Goal: Transaction & Acquisition: Purchase product/service

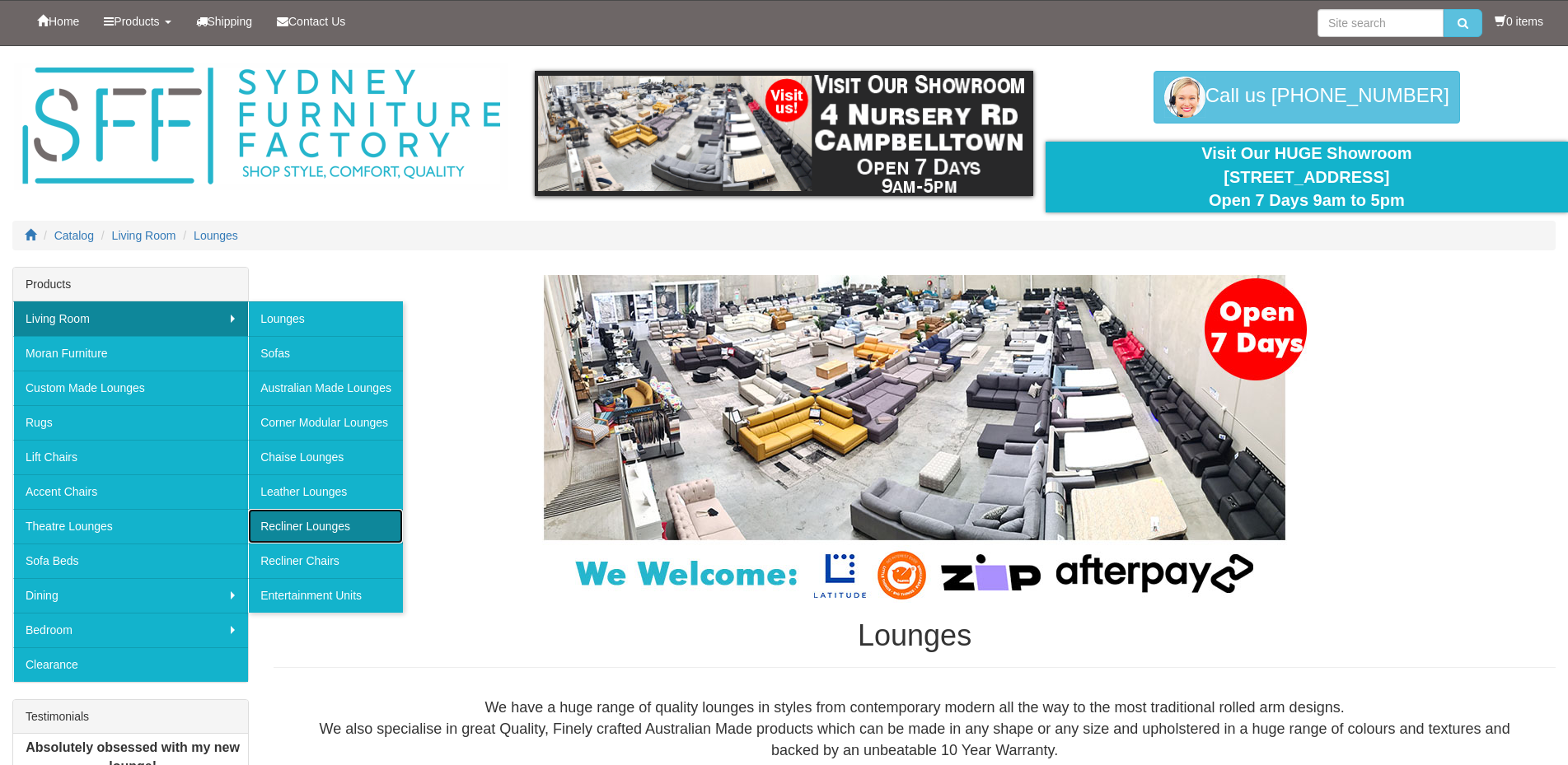
click at [306, 519] on link "Recliner Lounges" at bounding box center [325, 525] width 155 height 34
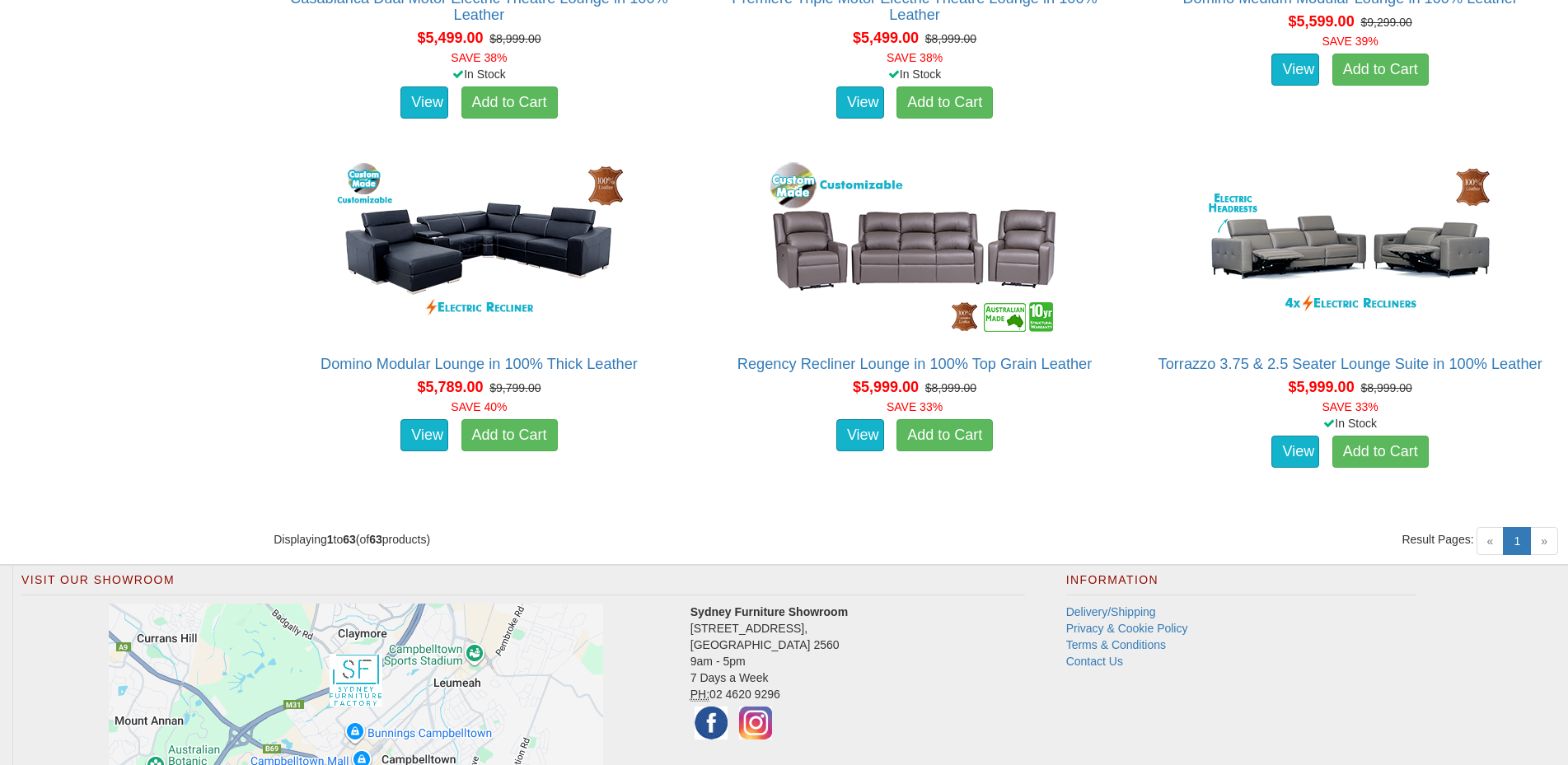
scroll to position [8236, 0]
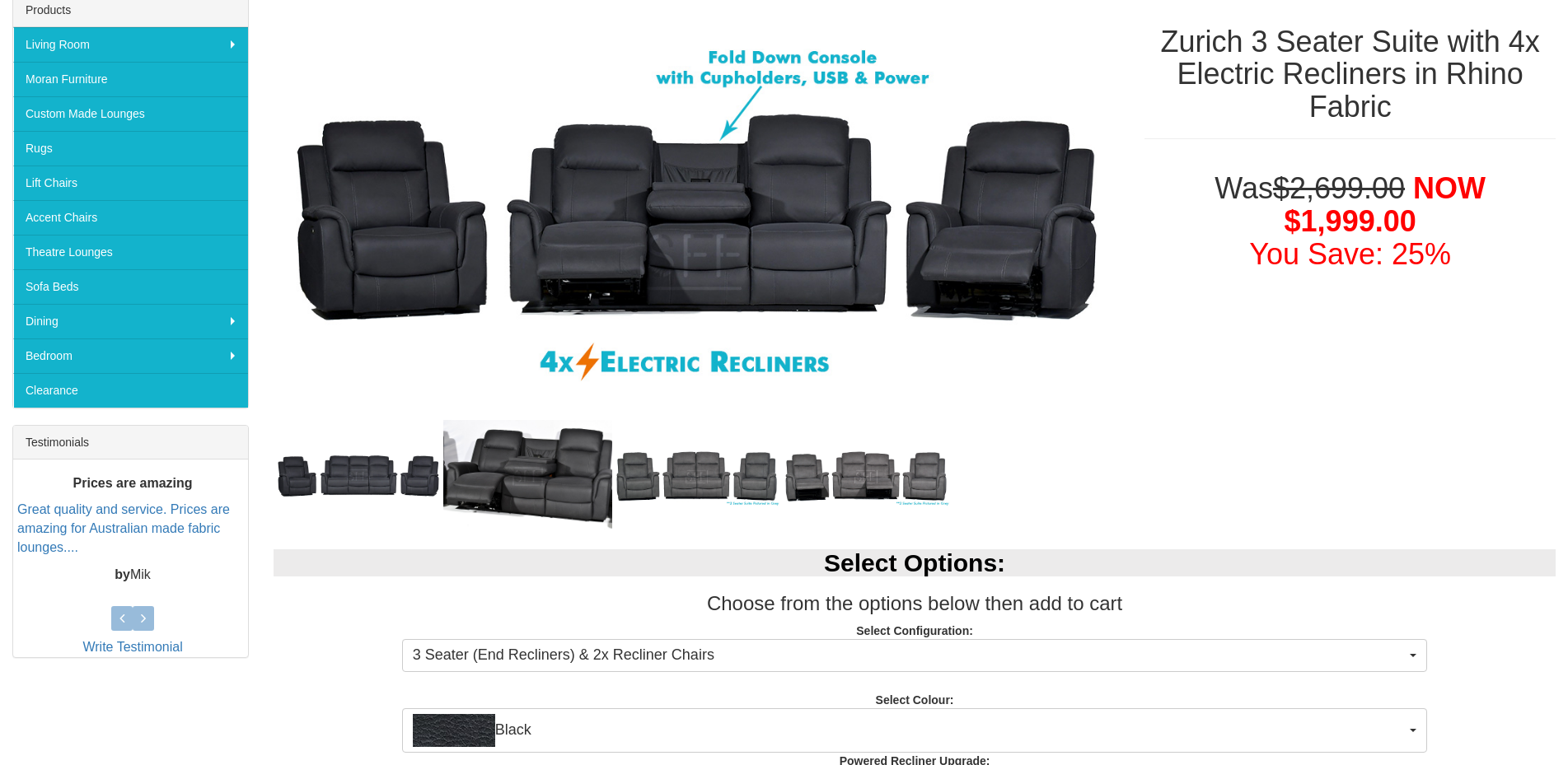
scroll to position [549, 0]
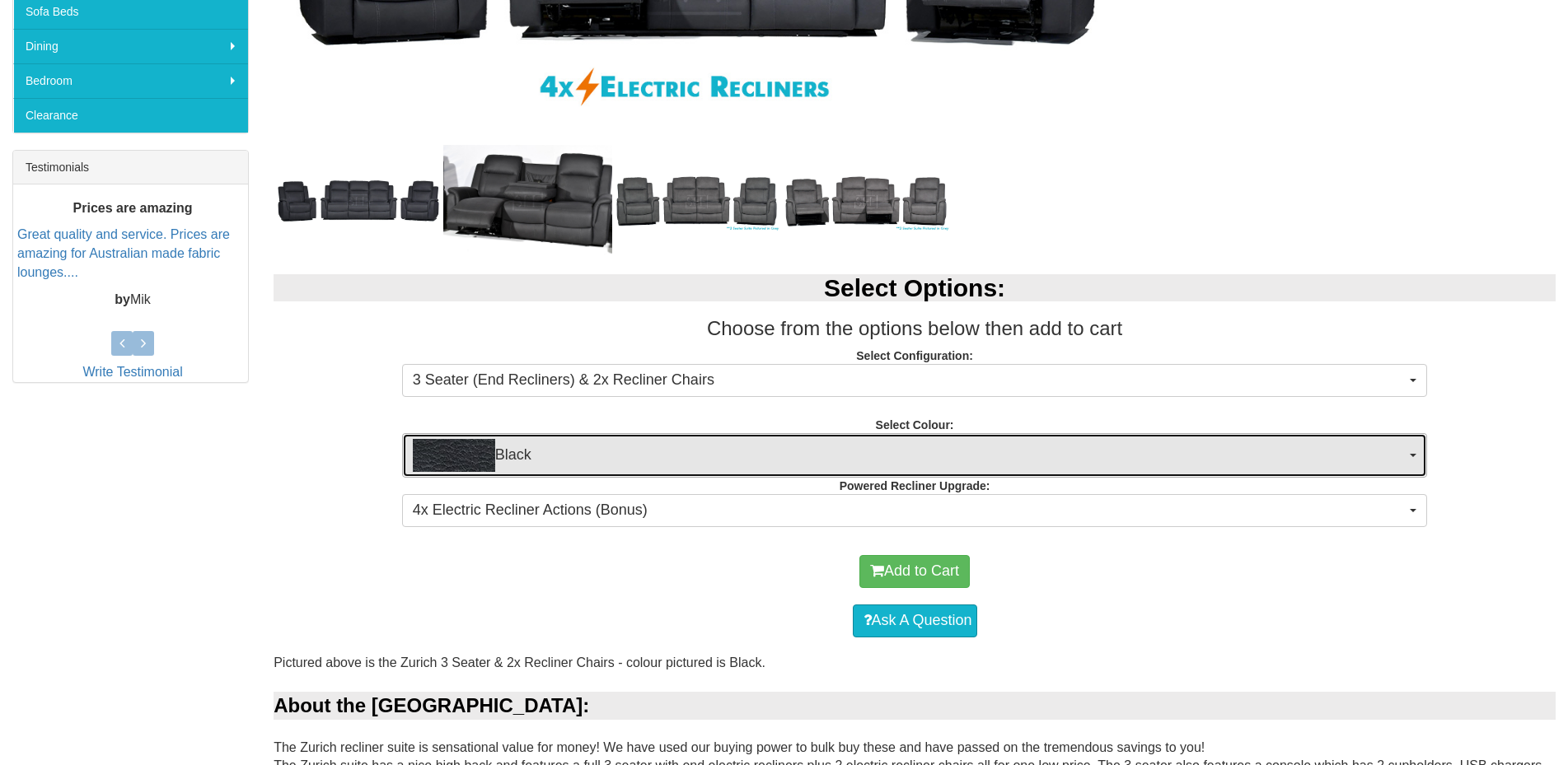
click at [856, 469] on span "Black" at bounding box center [910, 456] width 994 height 33
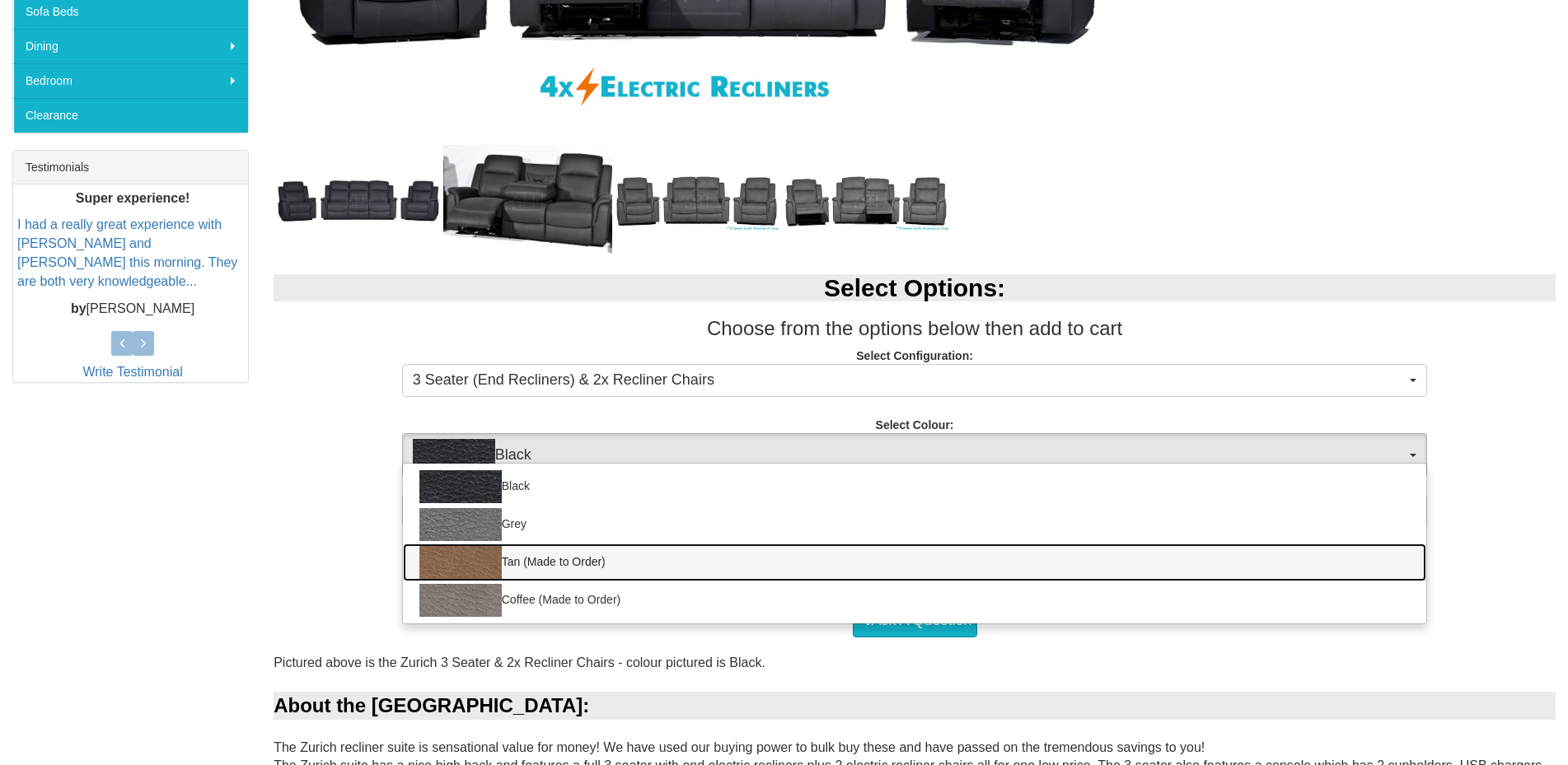
click at [614, 567] on link "Tan (Made to Order)" at bounding box center [915, 562] width 1025 height 38
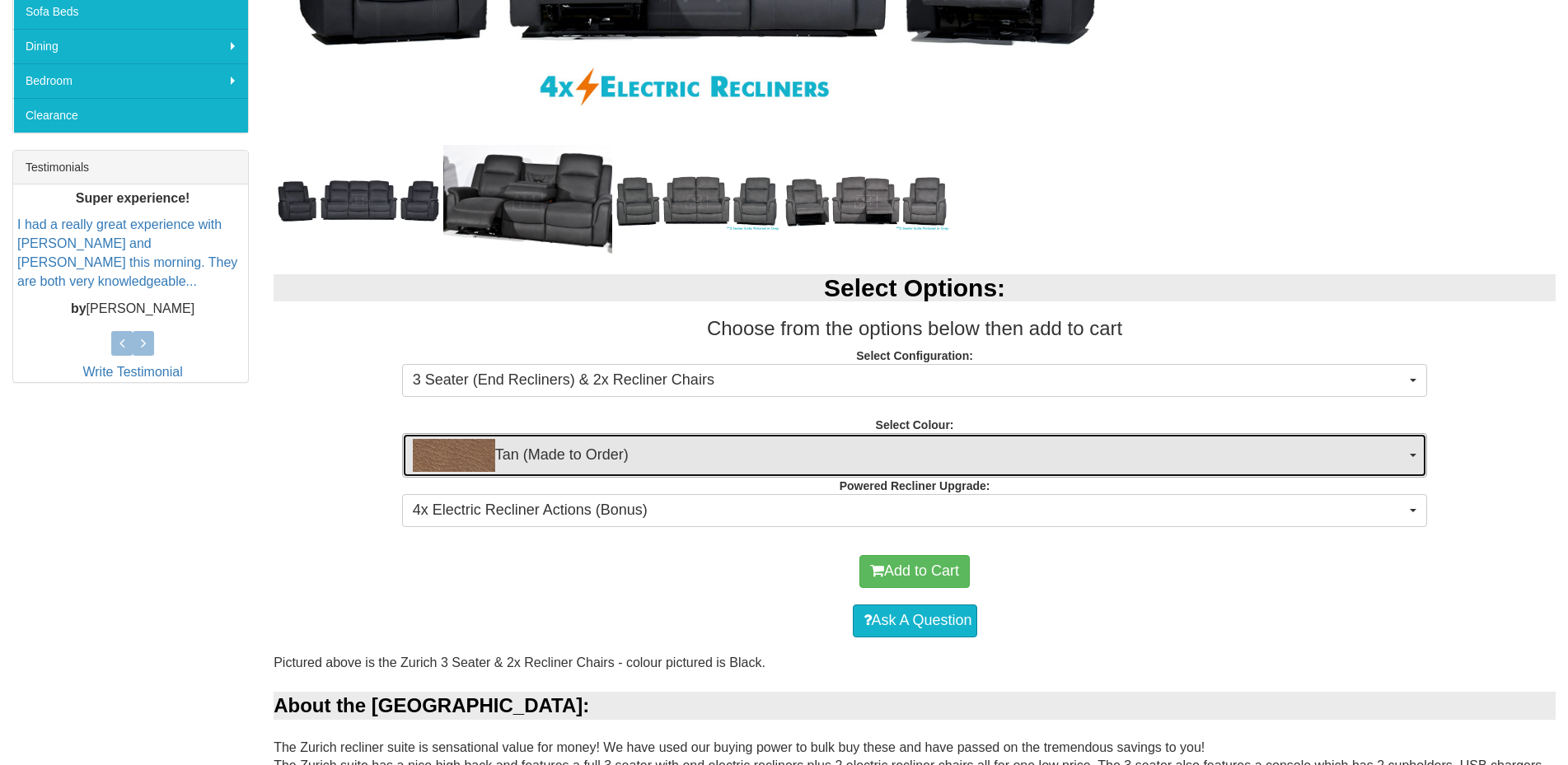
click at [677, 473] on button "Tan (Made to Order)" at bounding box center [915, 455] width 1026 height 44
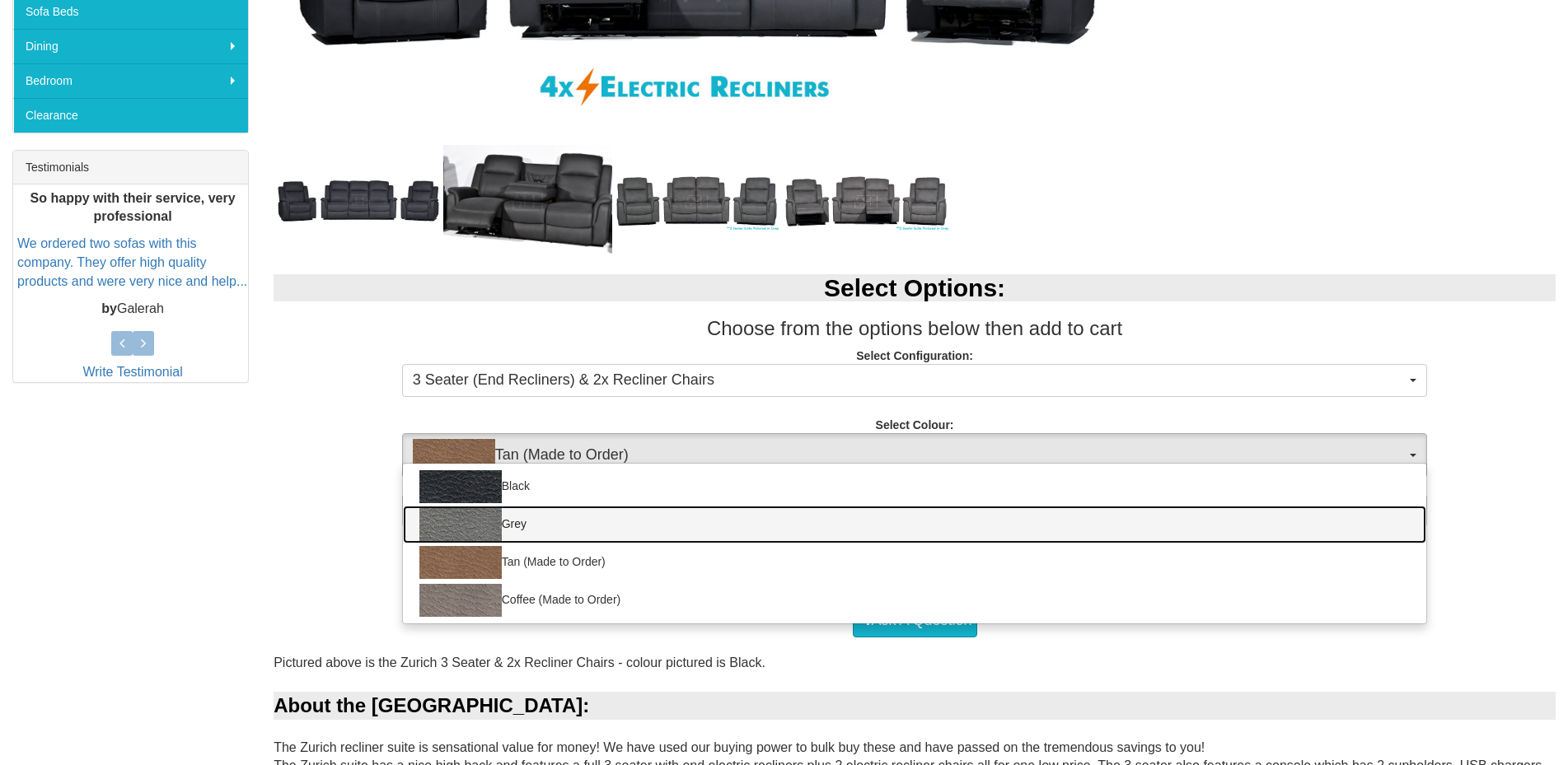
click at [677, 533] on link "Grey" at bounding box center [915, 524] width 1025 height 38
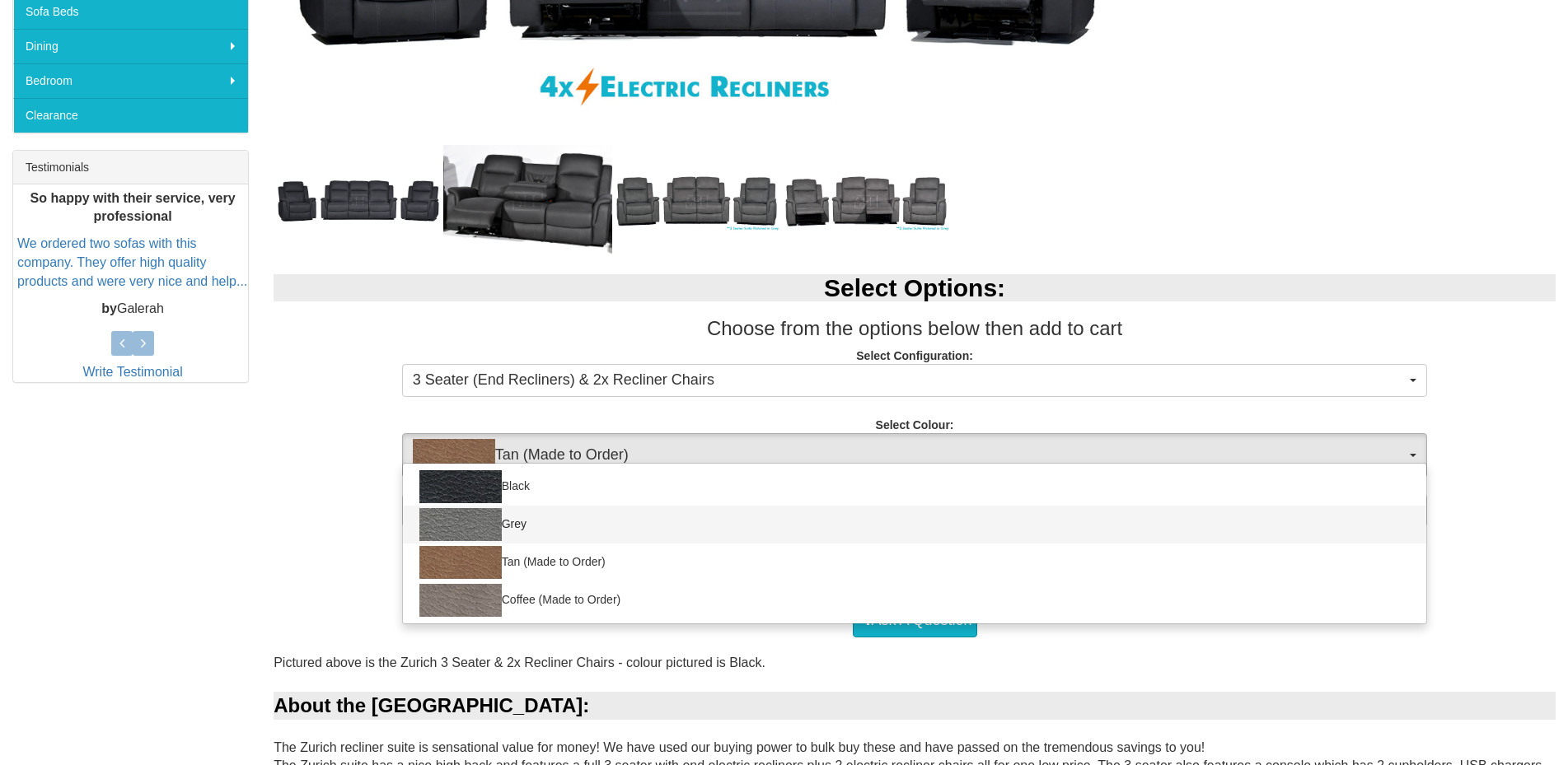
select select "1187"
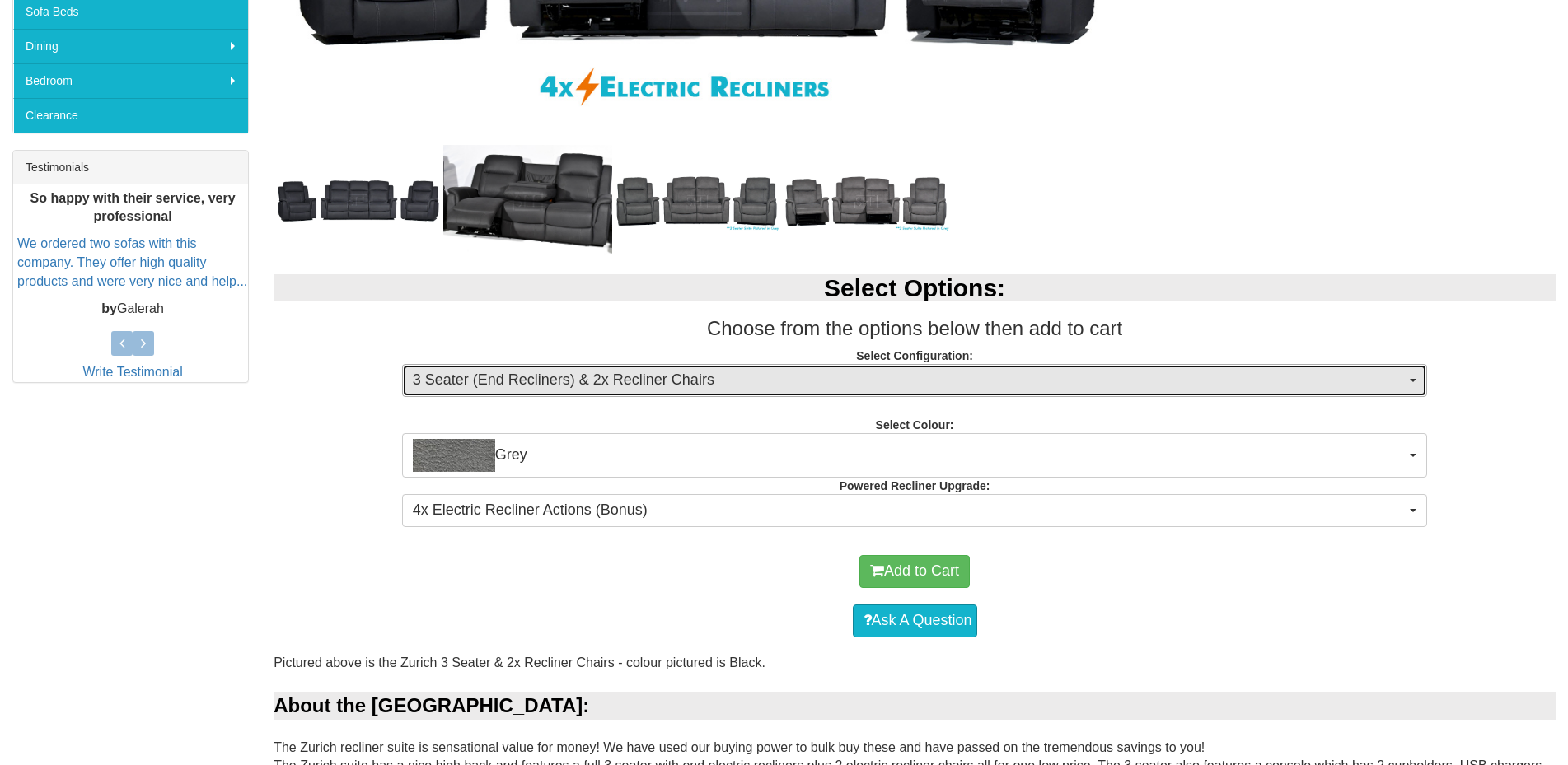
click at [726, 380] on span "3 Seater (End Recliners) & 2x Recliner Chairs" at bounding box center [910, 380] width 994 height 21
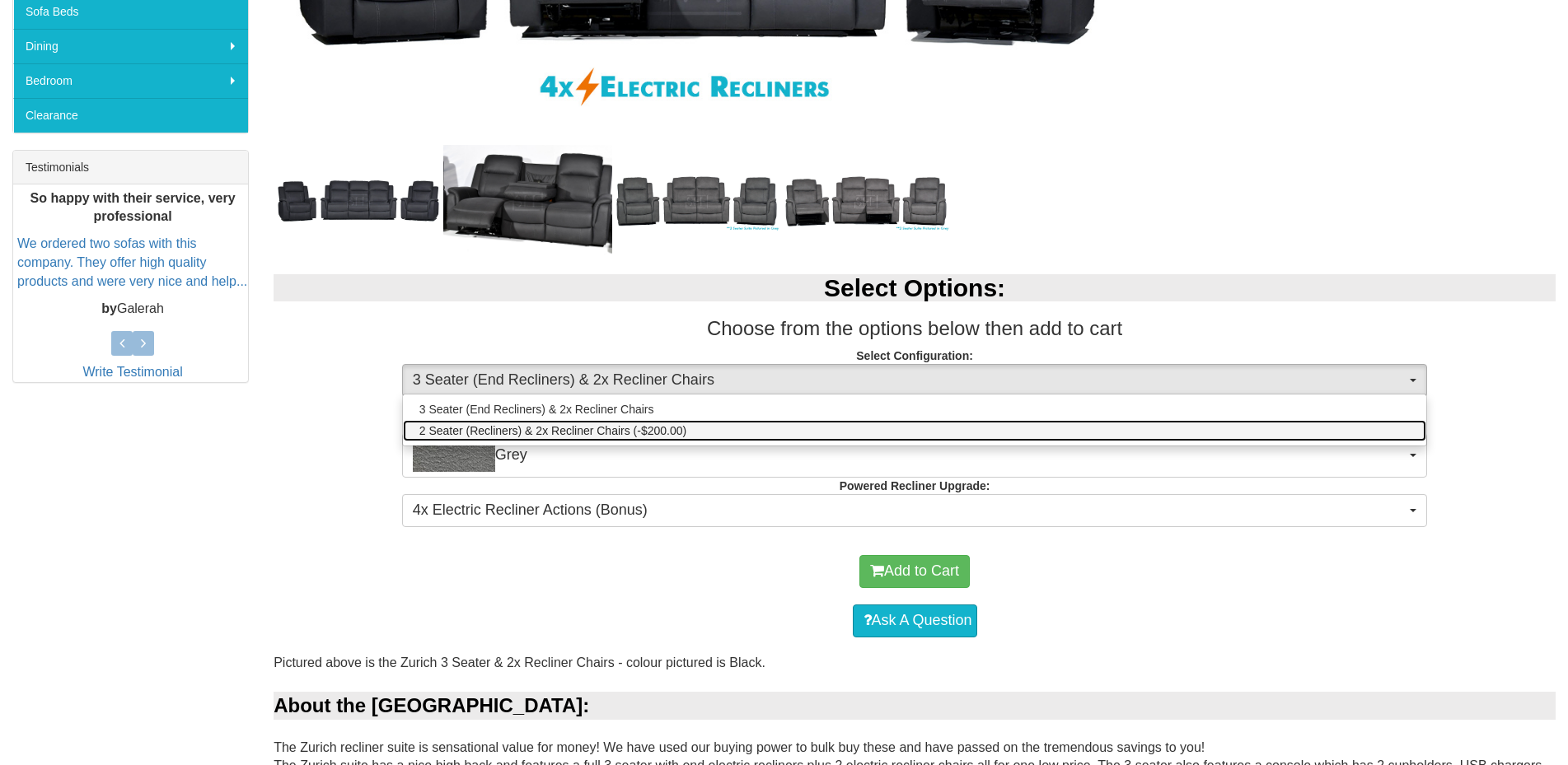
click at [721, 438] on link "2 Seater (Recliners) & 2x Recliner Chairs (-$200.00)" at bounding box center [915, 430] width 1025 height 21
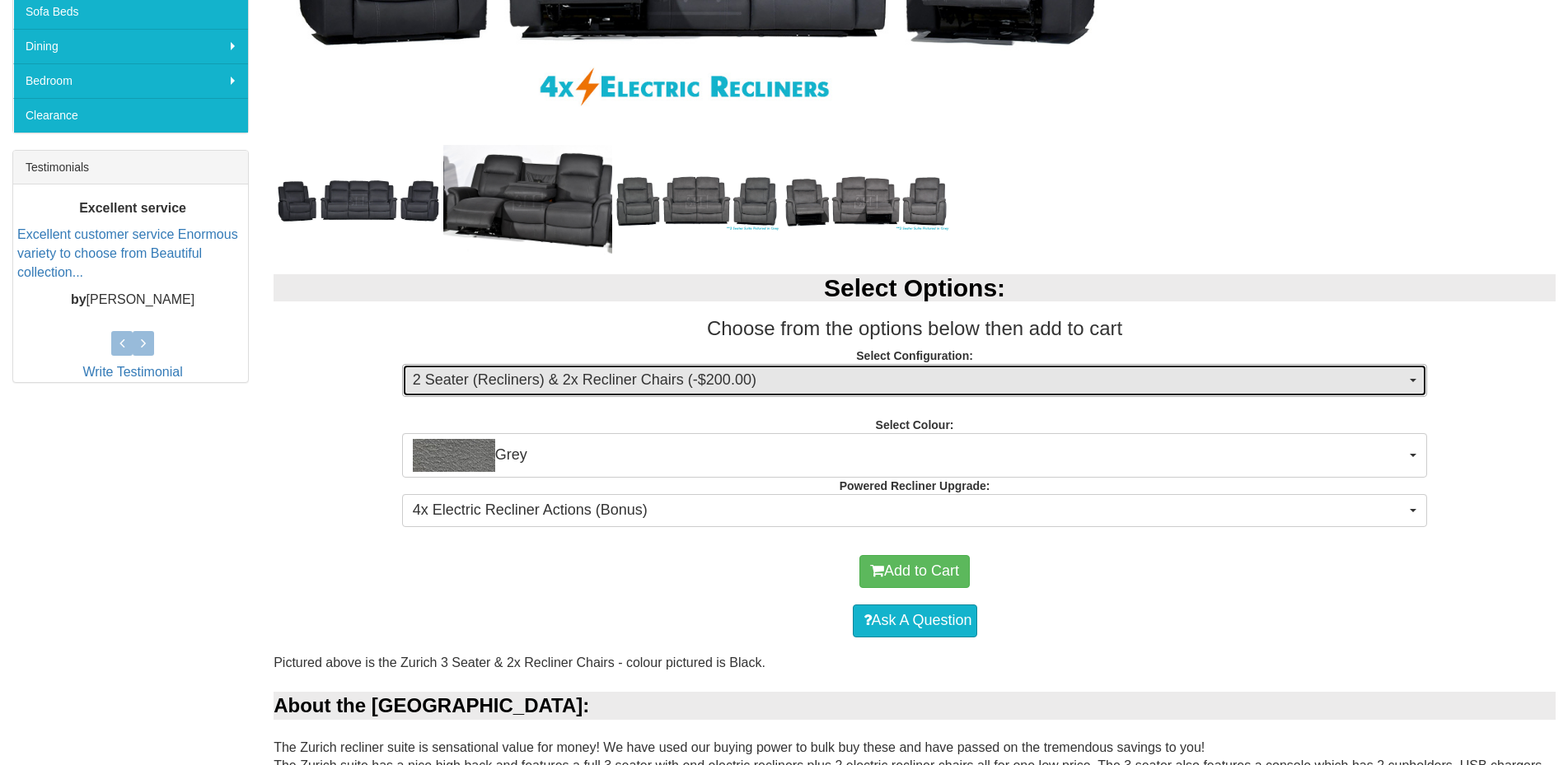
click at [728, 389] on span "2 Seater (Recliners) & 2x Recliner Chairs (-$200.00)" at bounding box center [910, 380] width 994 height 21
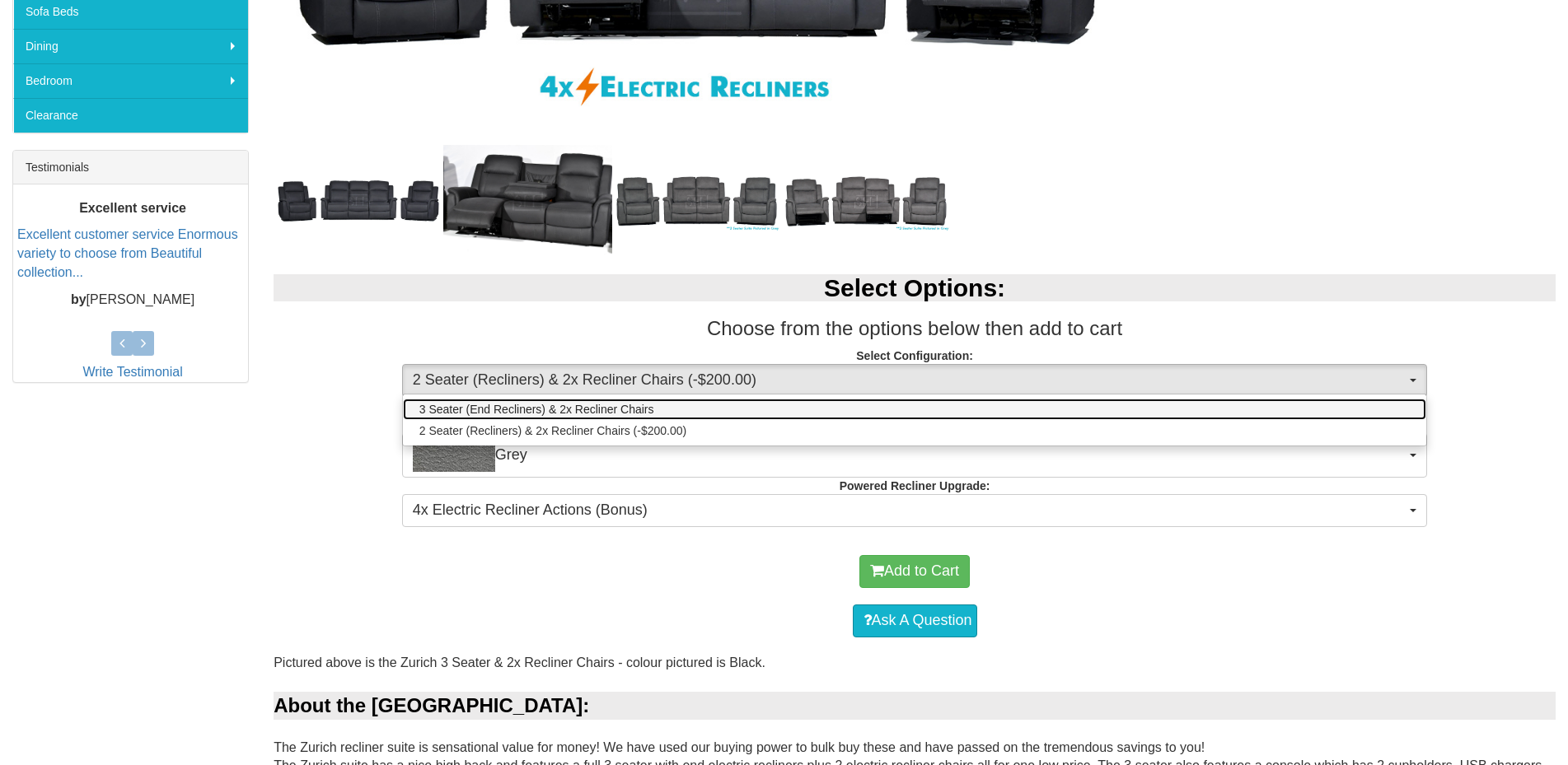
click at [728, 414] on link "3 Seater (End Recliners) & 2x Recliner Chairs" at bounding box center [915, 409] width 1025 height 21
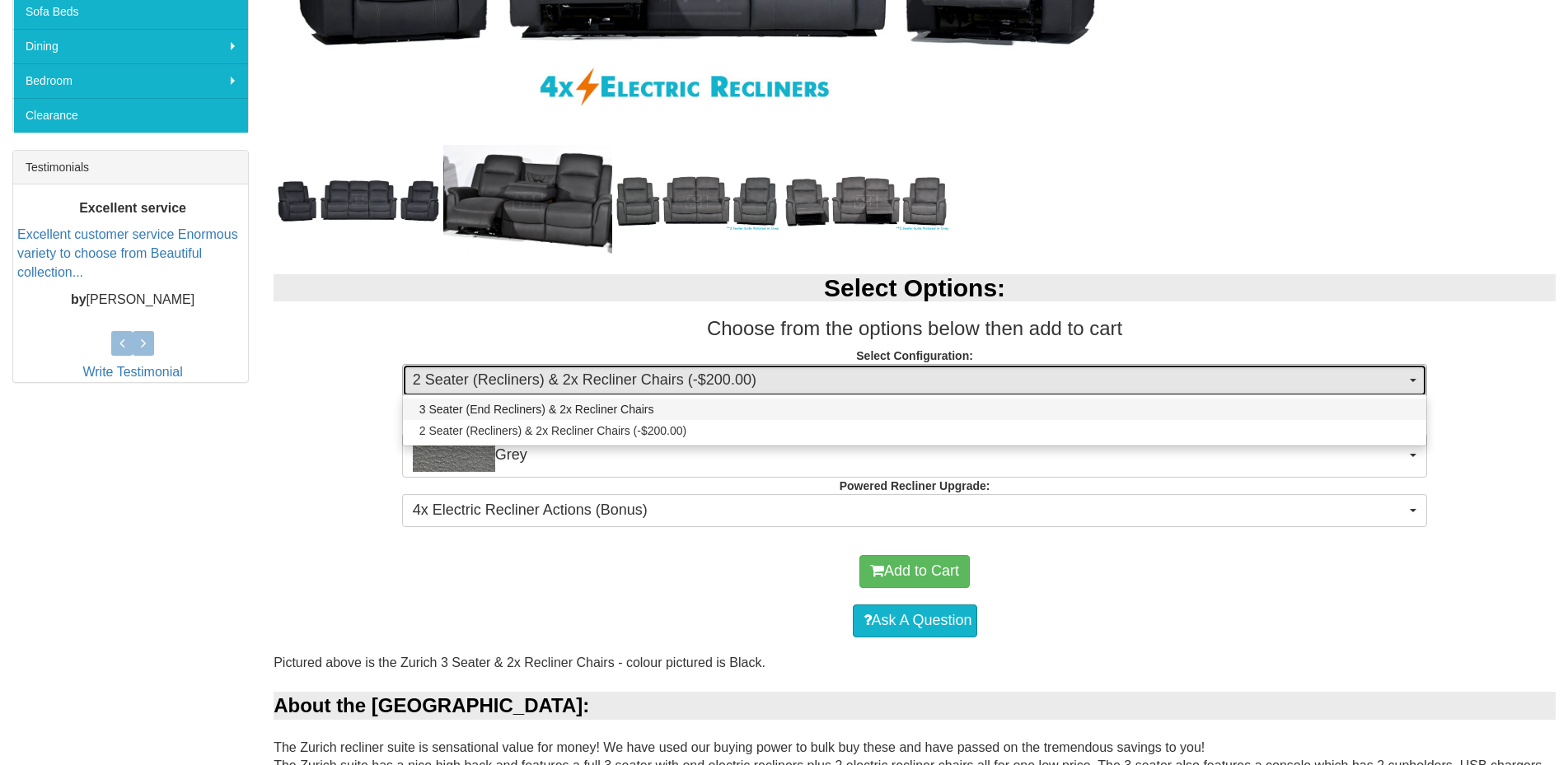
select select "1"
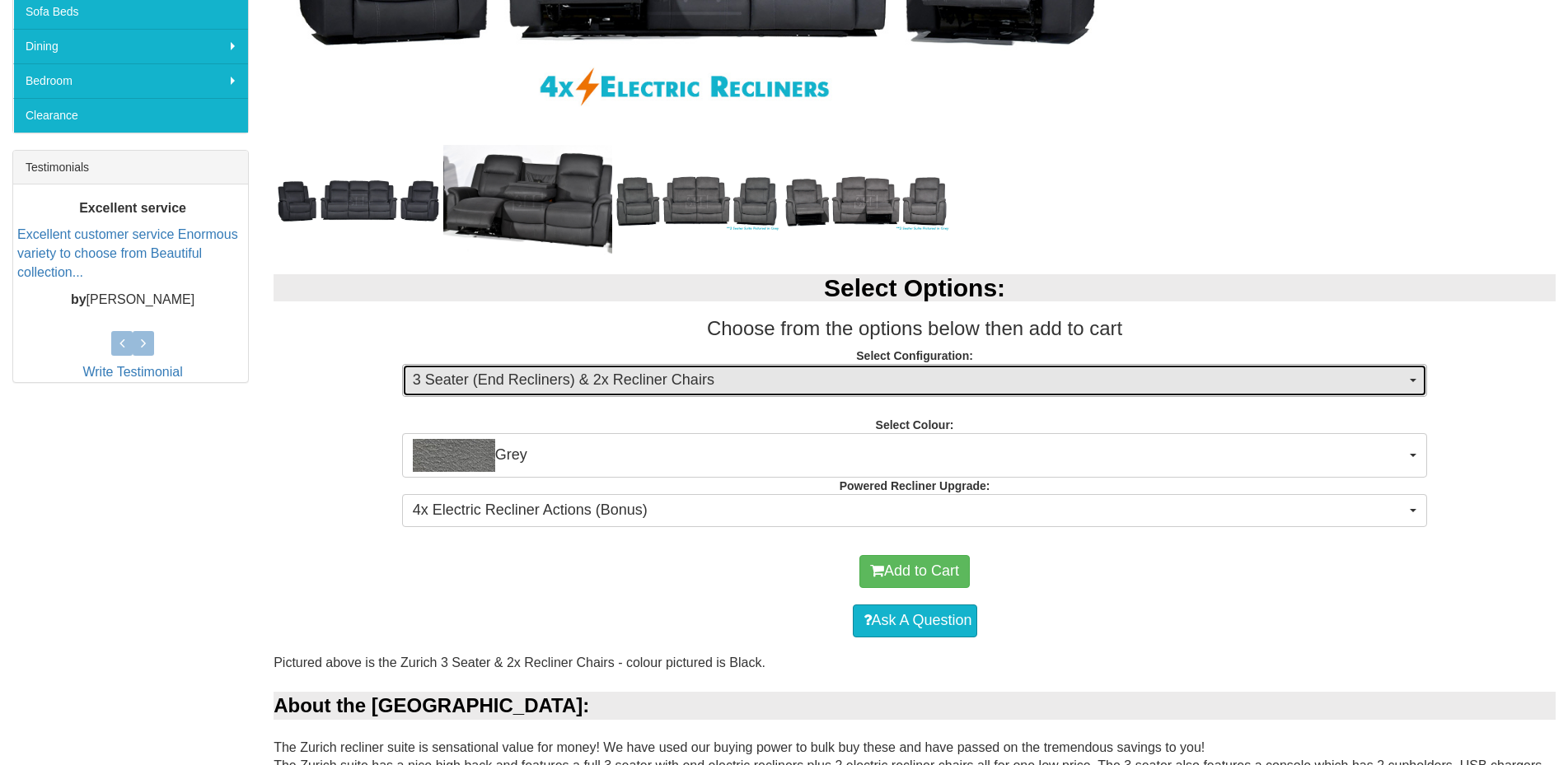
click at [721, 373] on span "3 Seater (End Recliners) & 2x Recliner Chairs" at bounding box center [910, 380] width 994 height 21
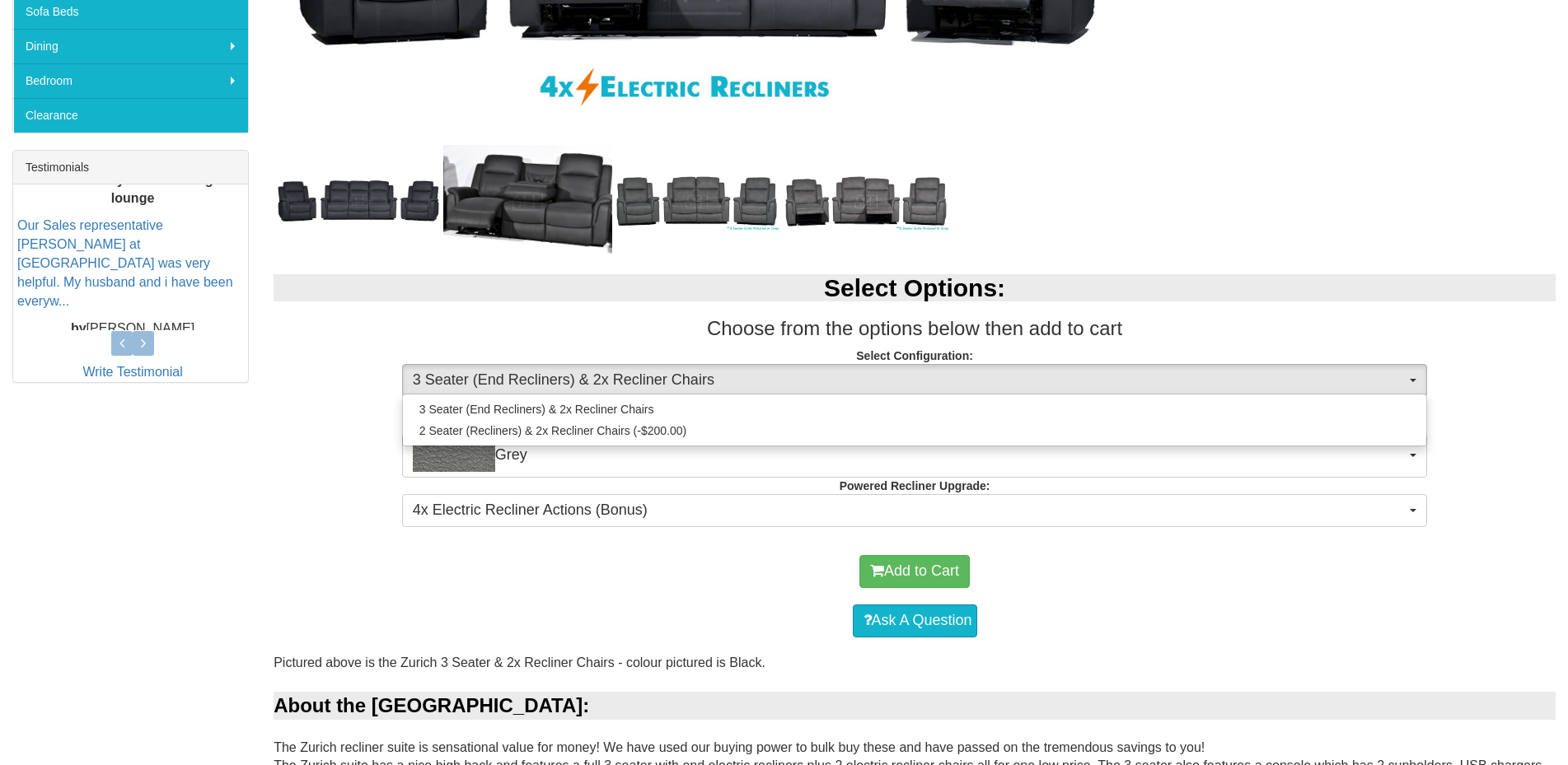
click at [679, 338] on h3 "Choose from the options below then add to cart" at bounding box center [915, 328] width 1282 height 21
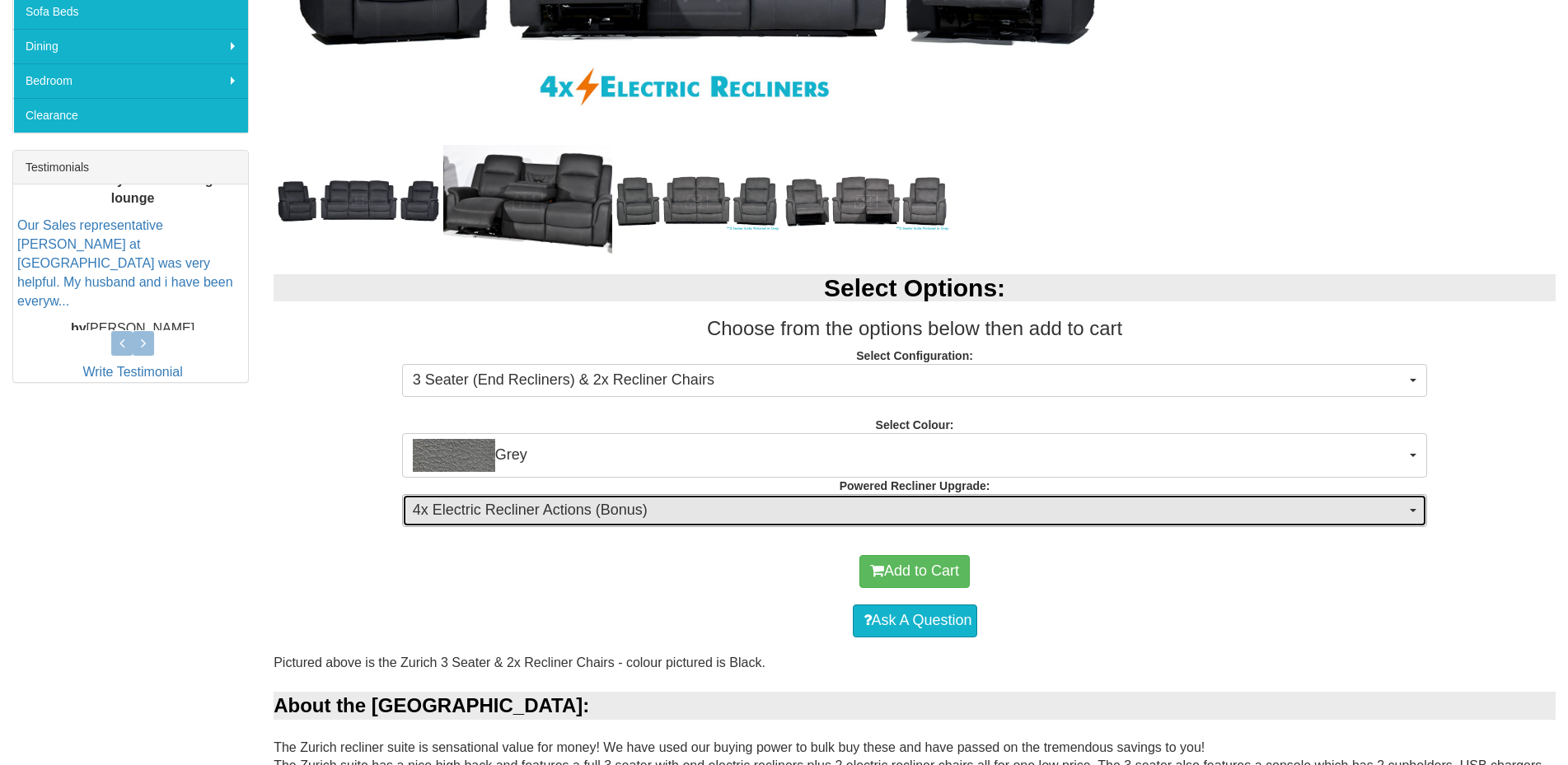
click at [680, 506] on span "4x Electric Recliner Actions (Bonus)" at bounding box center [910, 510] width 994 height 21
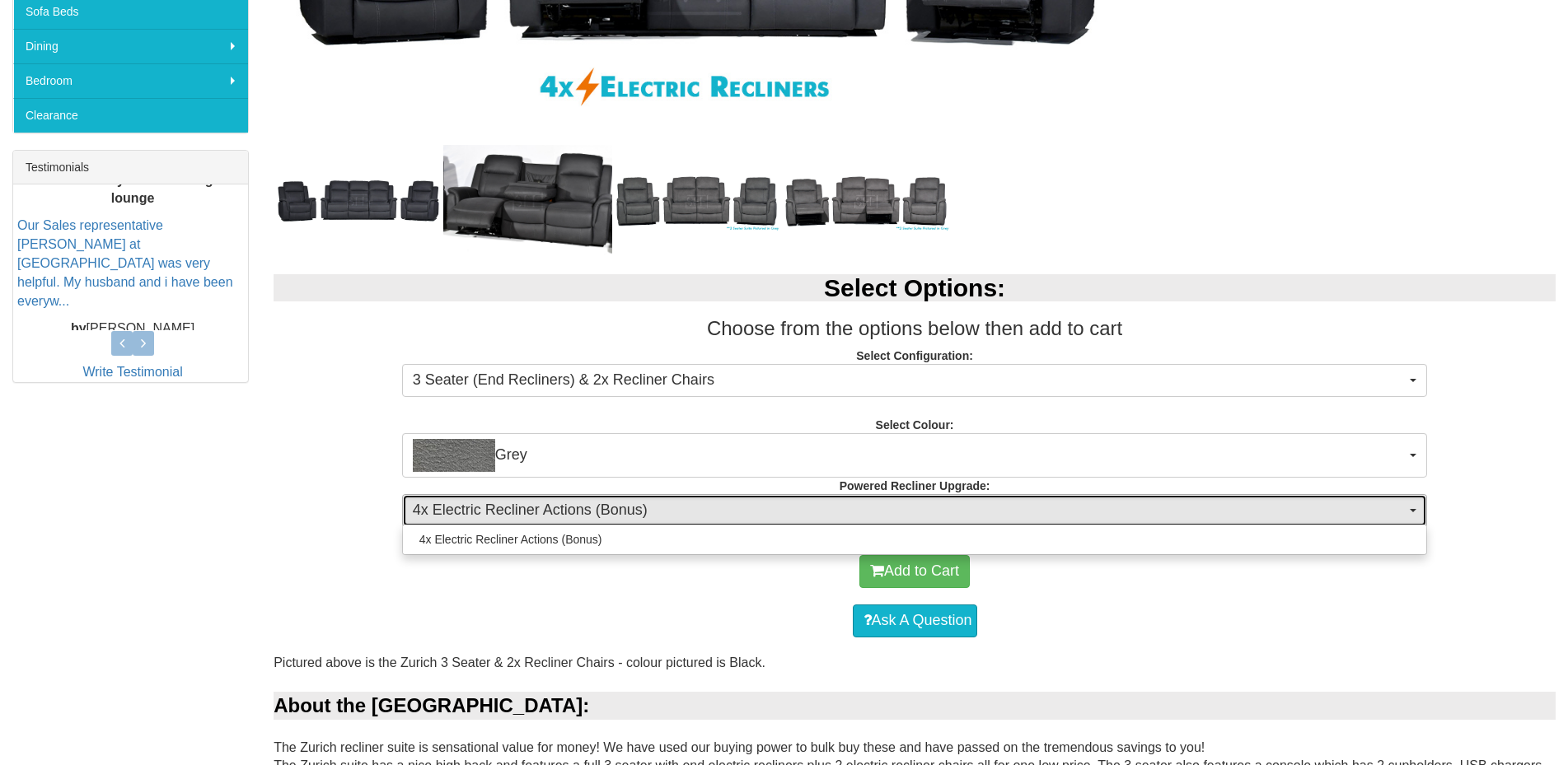
click at [680, 506] on span "4x Electric Recliner Actions (Bonus)" at bounding box center [910, 510] width 994 height 21
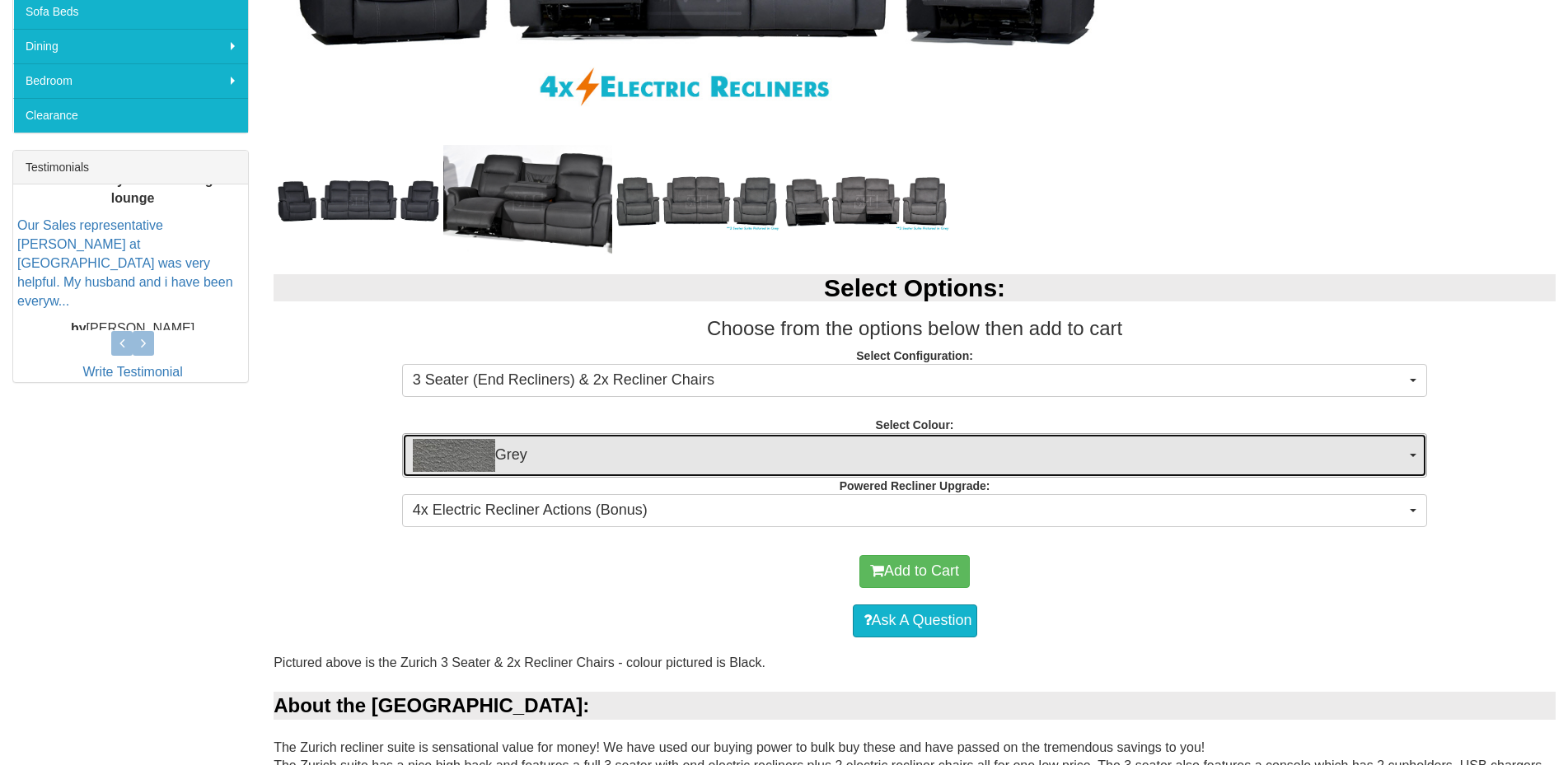
click at [691, 458] on span "Grey" at bounding box center [910, 456] width 994 height 33
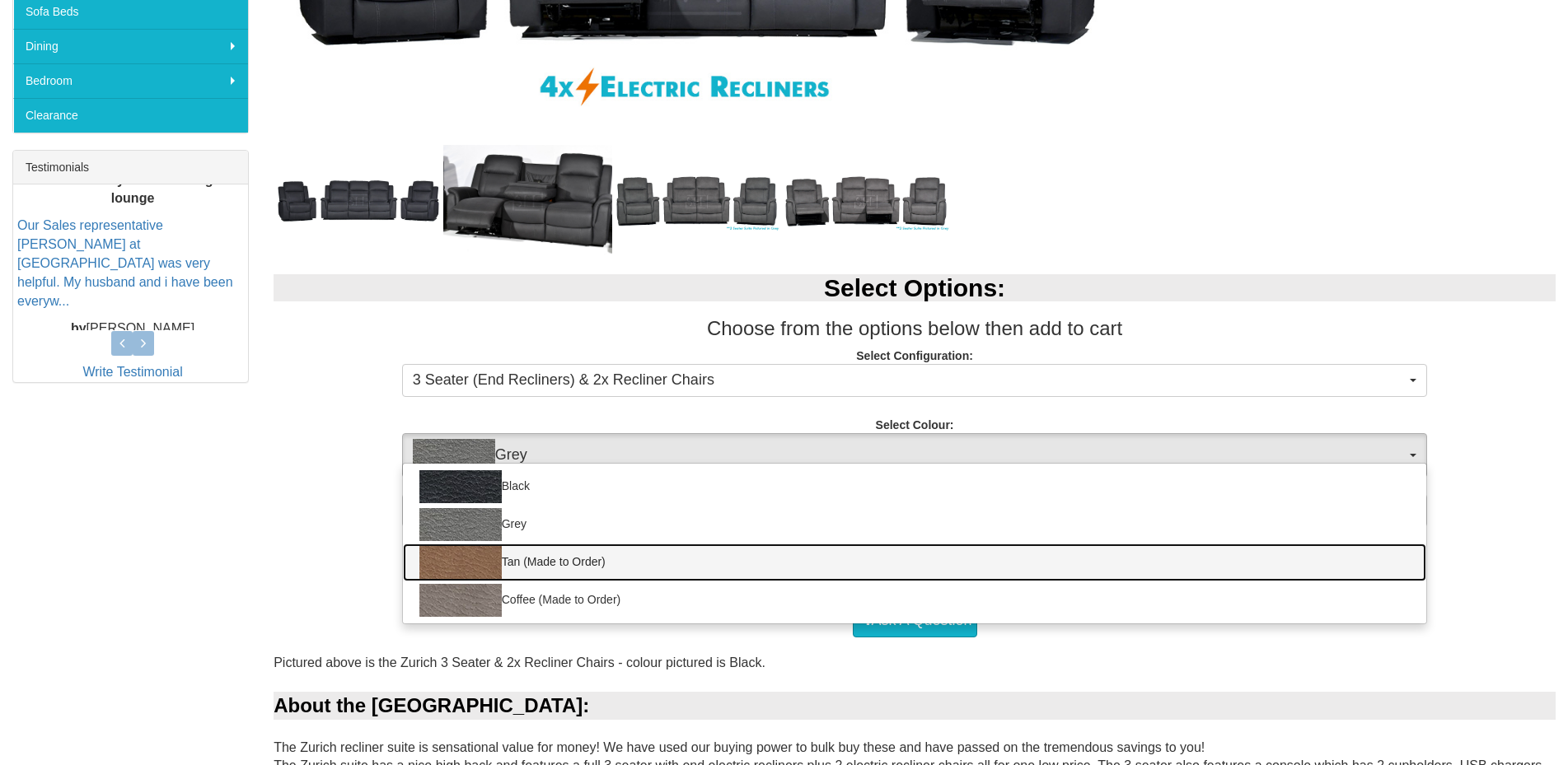
click at [678, 571] on link "Tan (Made to Order)" at bounding box center [915, 562] width 1025 height 38
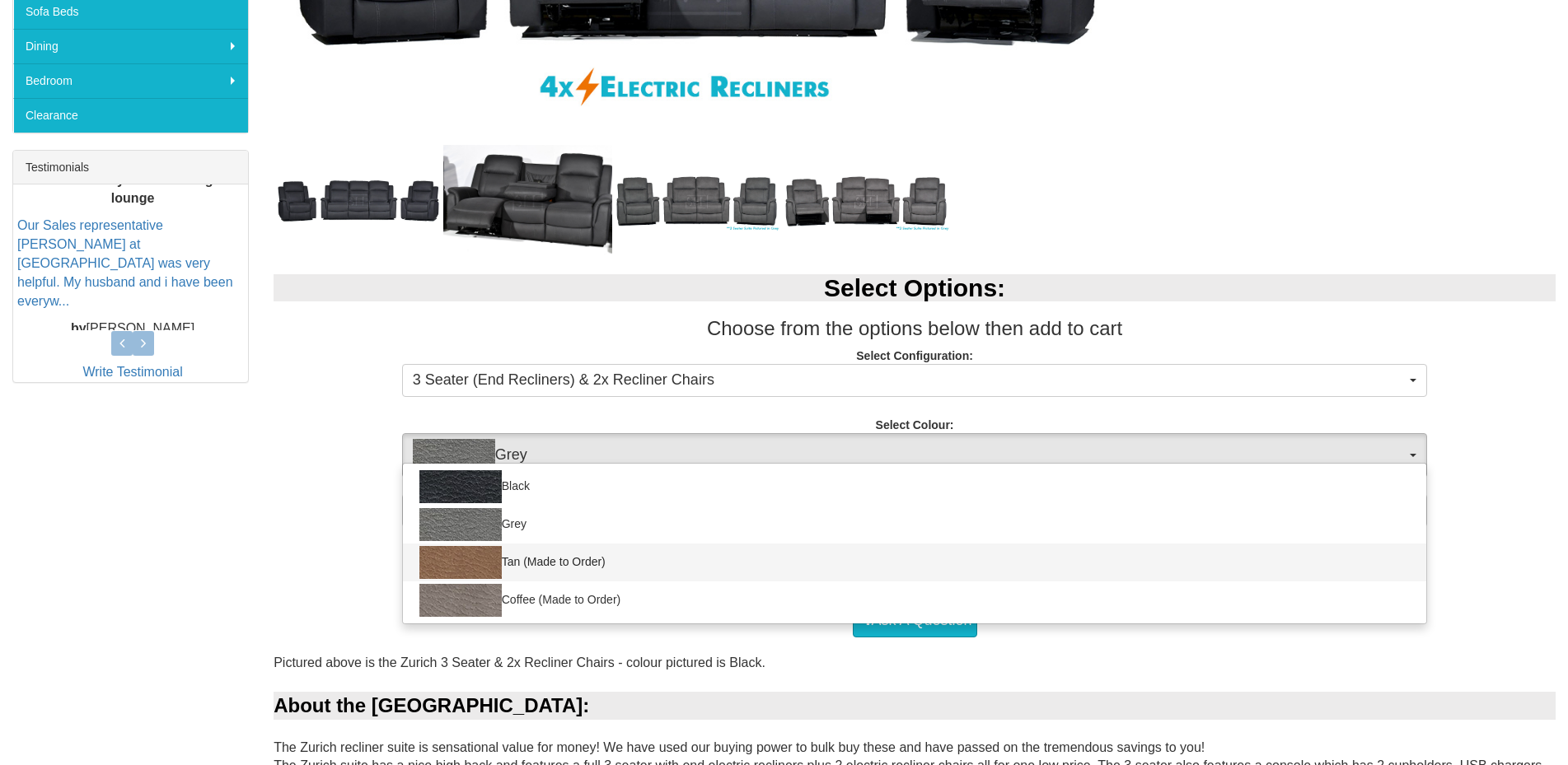
select select "2070"
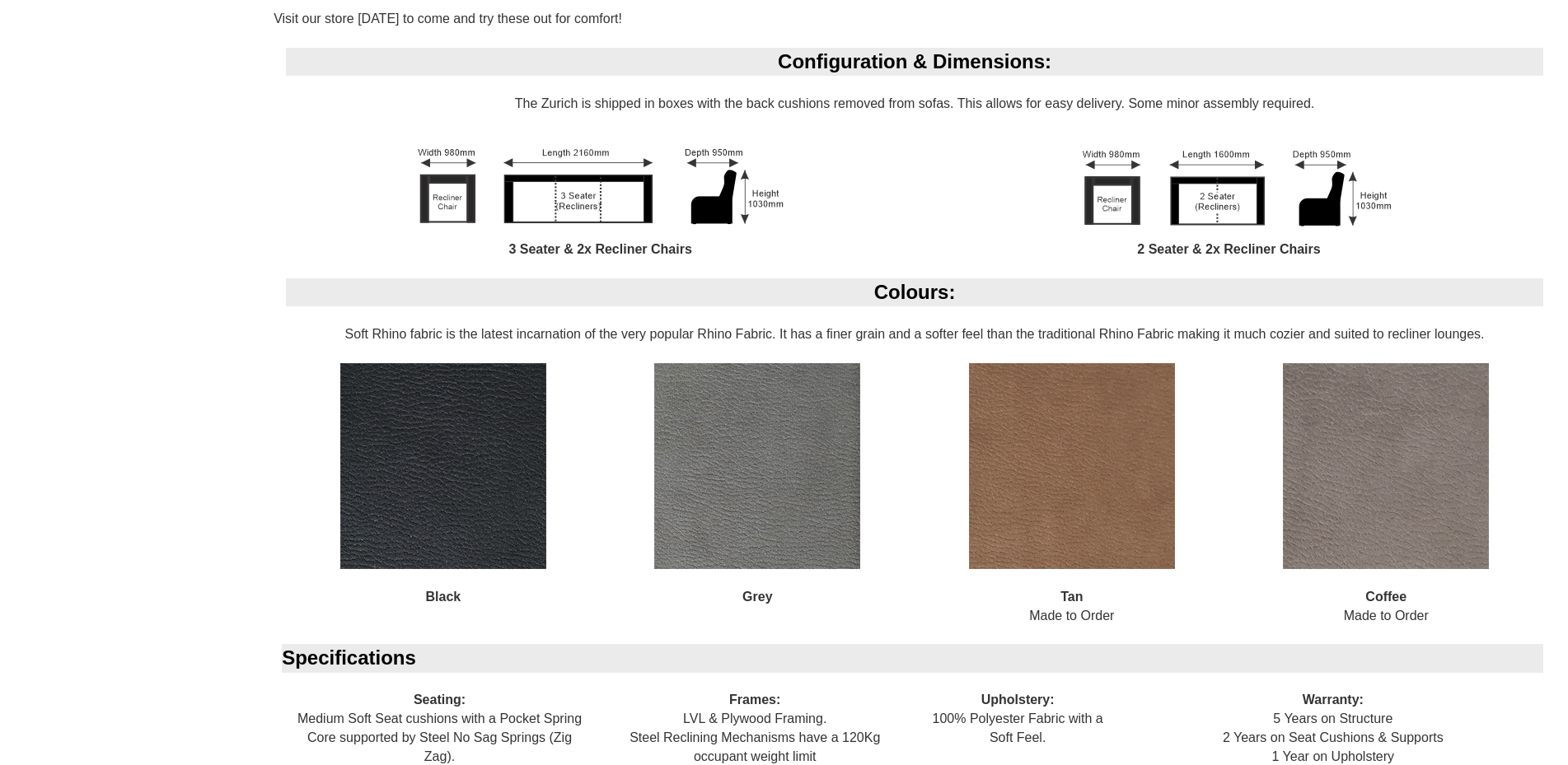
scroll to position [1373, 0]
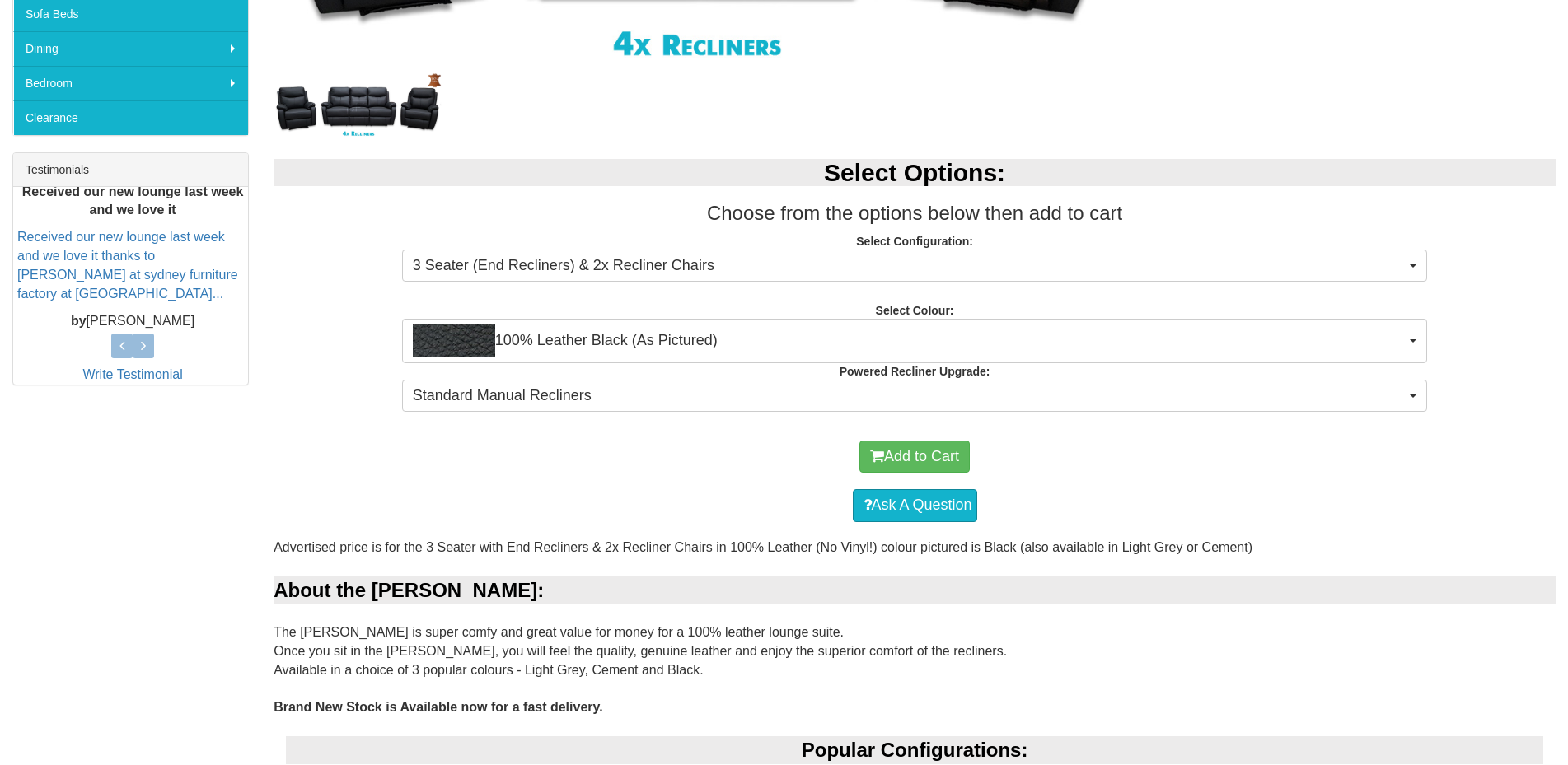
scroll to position [549, 0]
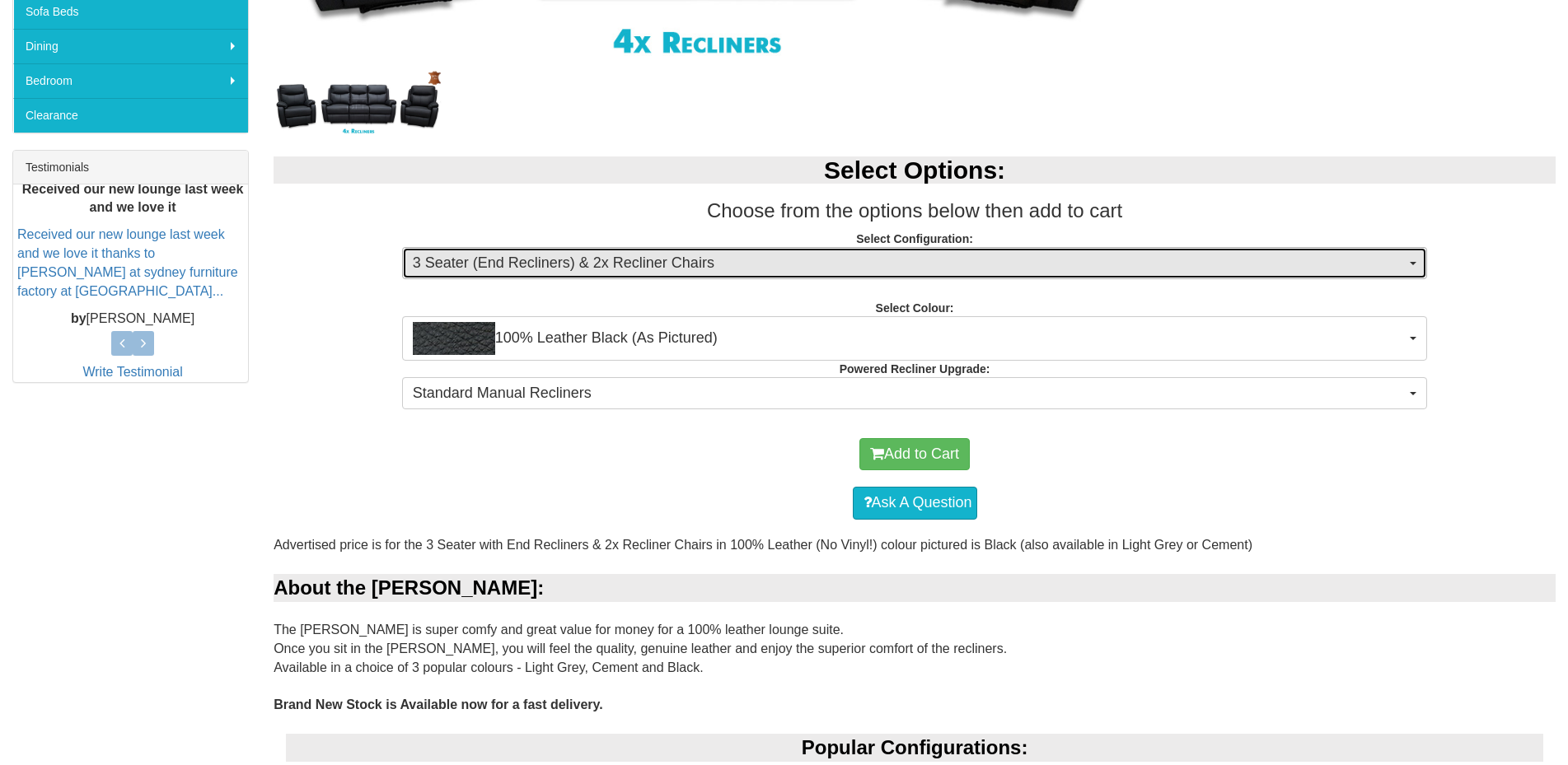
click at [657, 271] on span "3 Seater (End Recliners) & 2x Recliner Chairs" at bounding box center [910, 263] width 994 height 21
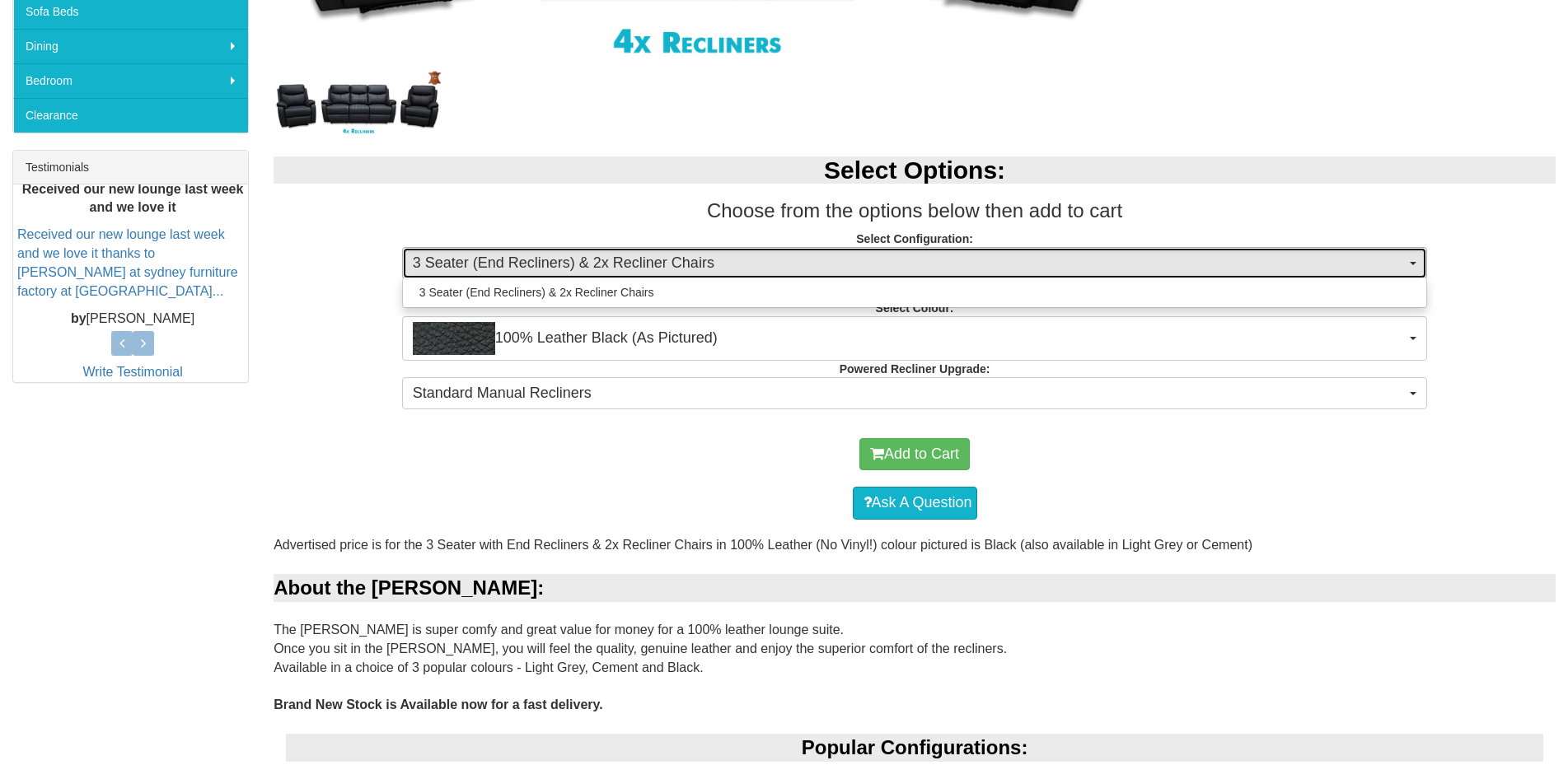
click at [657, 271] on span "3 Seater (End Recliners) & 2x Recliner Chairs" at bounding box center [910, 263] width 994 height 21
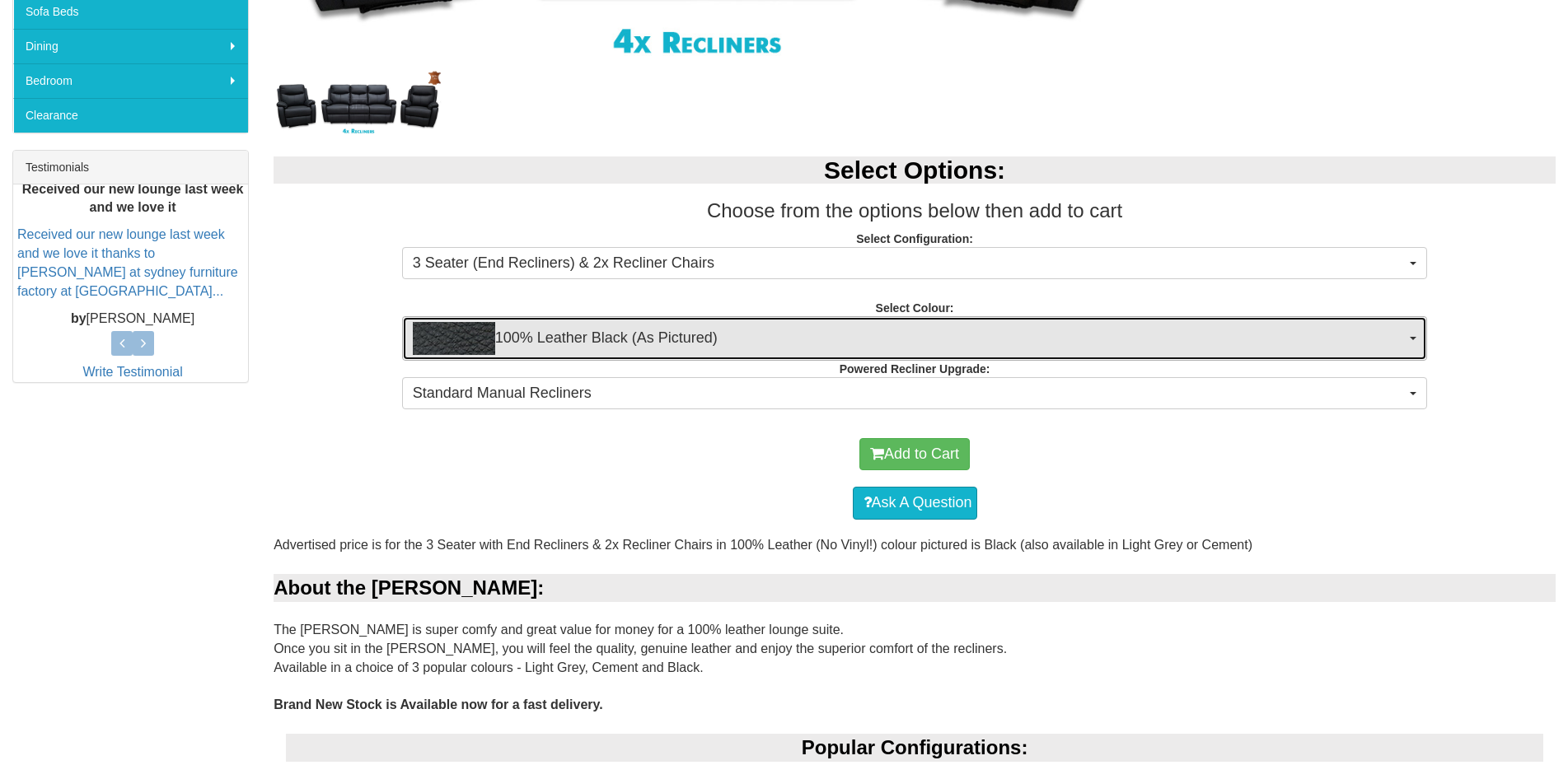
click at [657, 322] on span "100% Leather Black (As Pictured)" at bounding box center [910, 339] width 994 height 33
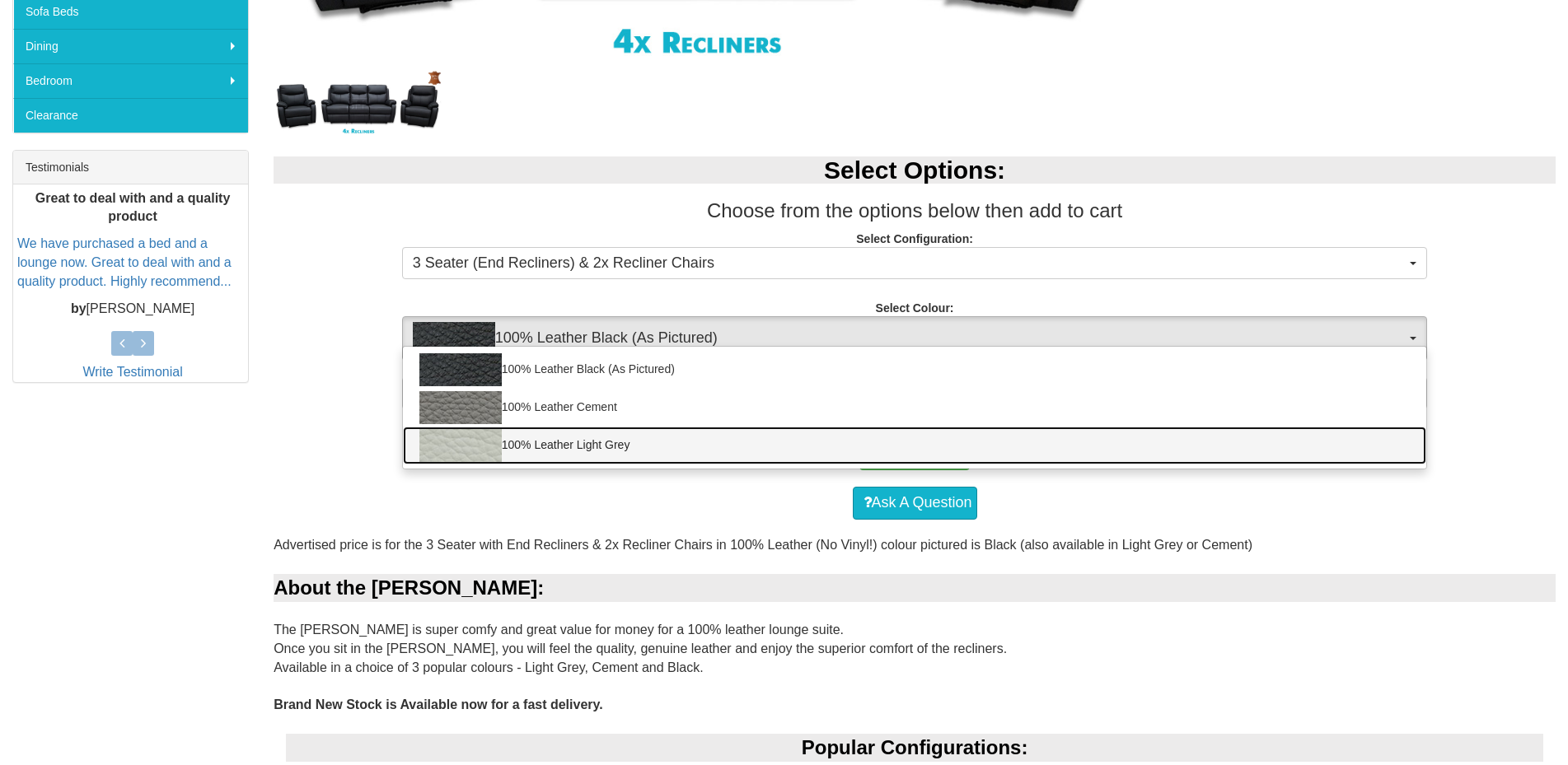
click at [674, 448] on link "100% Leather Light Grey" at bounding box center [915, 445] width 1025 height 38
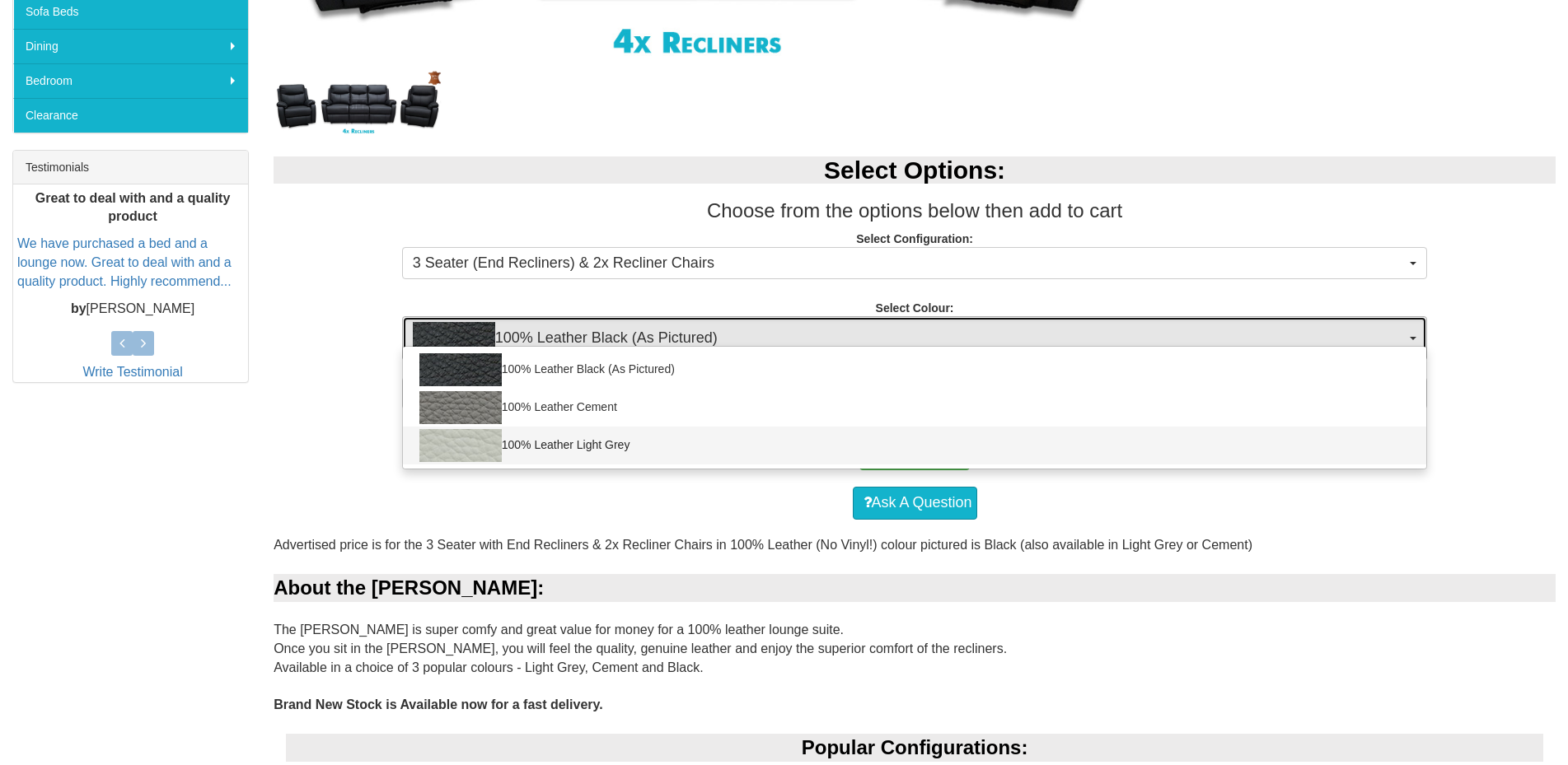
select select "1499"
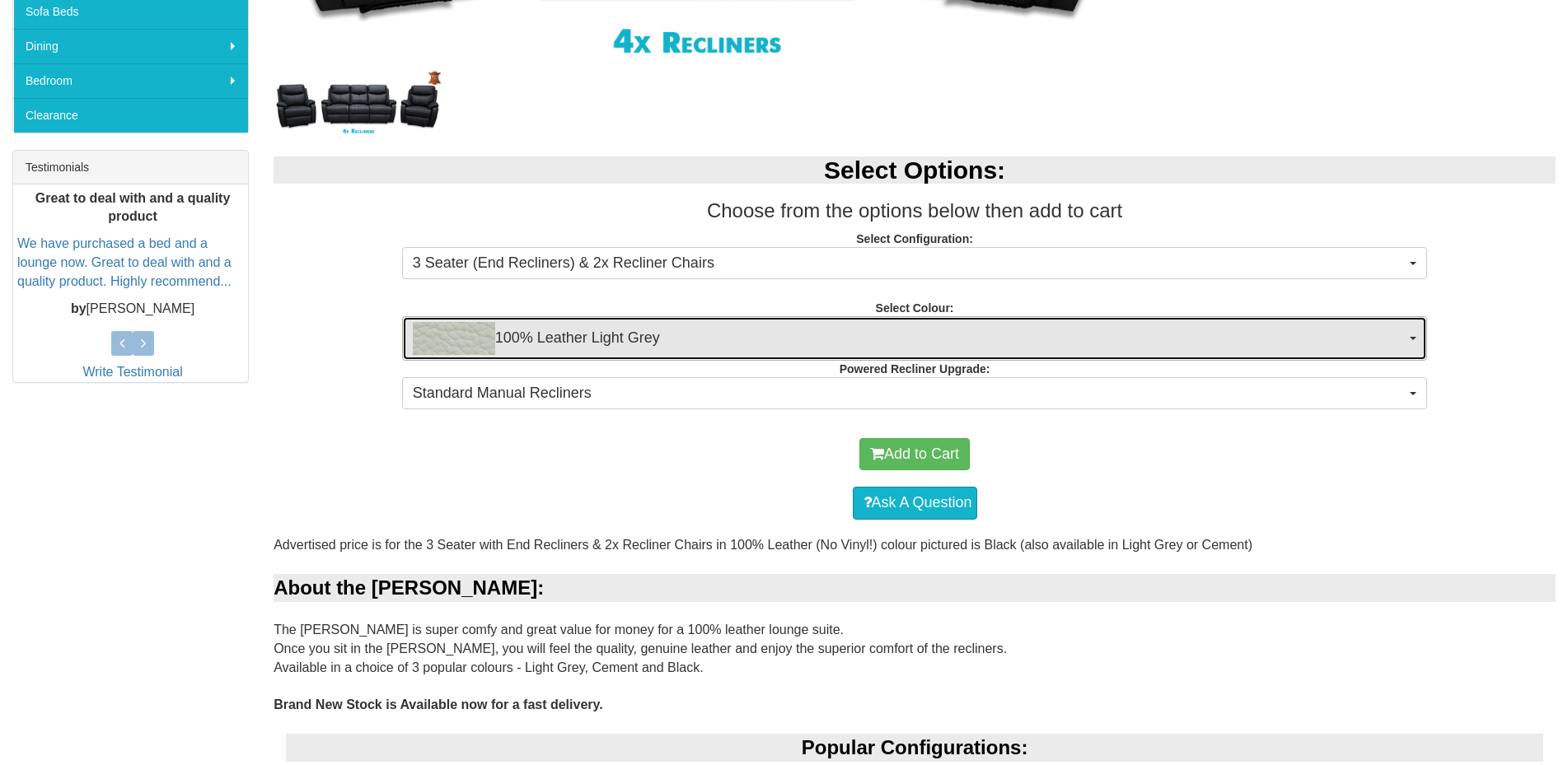
click at [688, 335] on span "100% Leather Light Grey" at bounding box center [910, 339] width 994 height 33
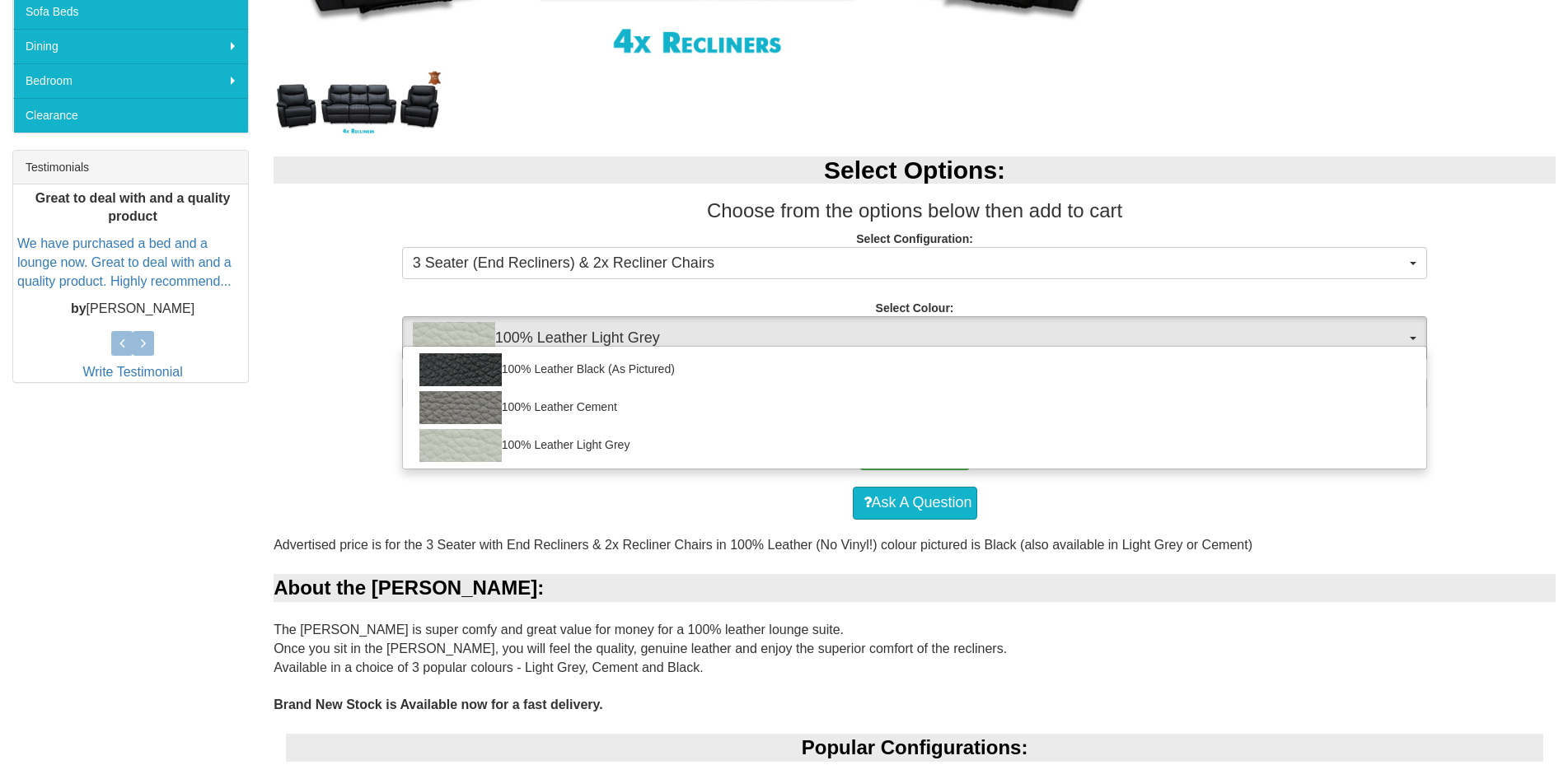
click at [713, 280] on div "Select Options: Choose from the options below then add to cart Select Configura…" at bounding box center [915, 280] width 1307 height 281
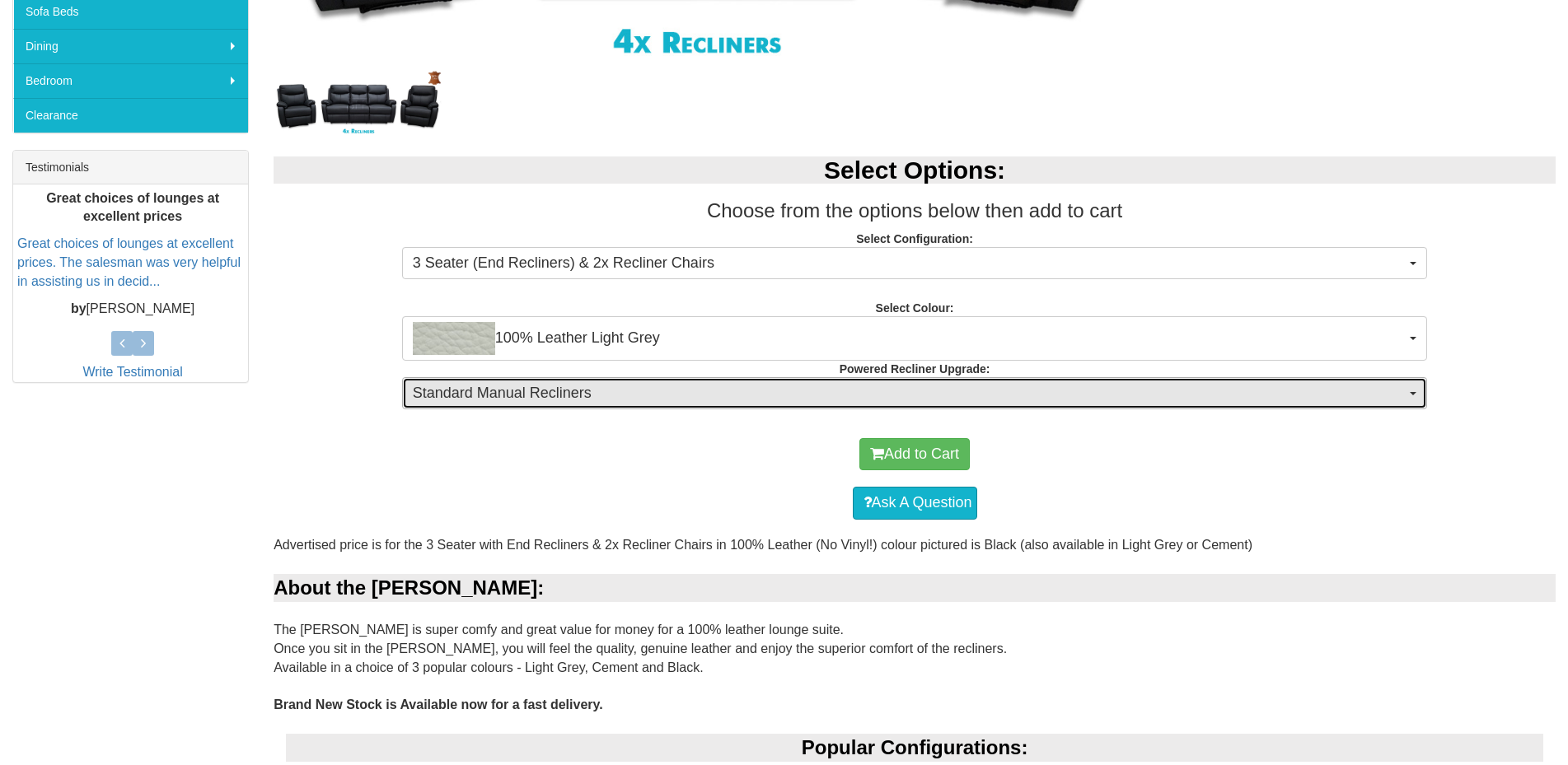
click at [699, 394] on span "Standard Manual Recliners" at bounding box center [910, 393] width 994 height 21
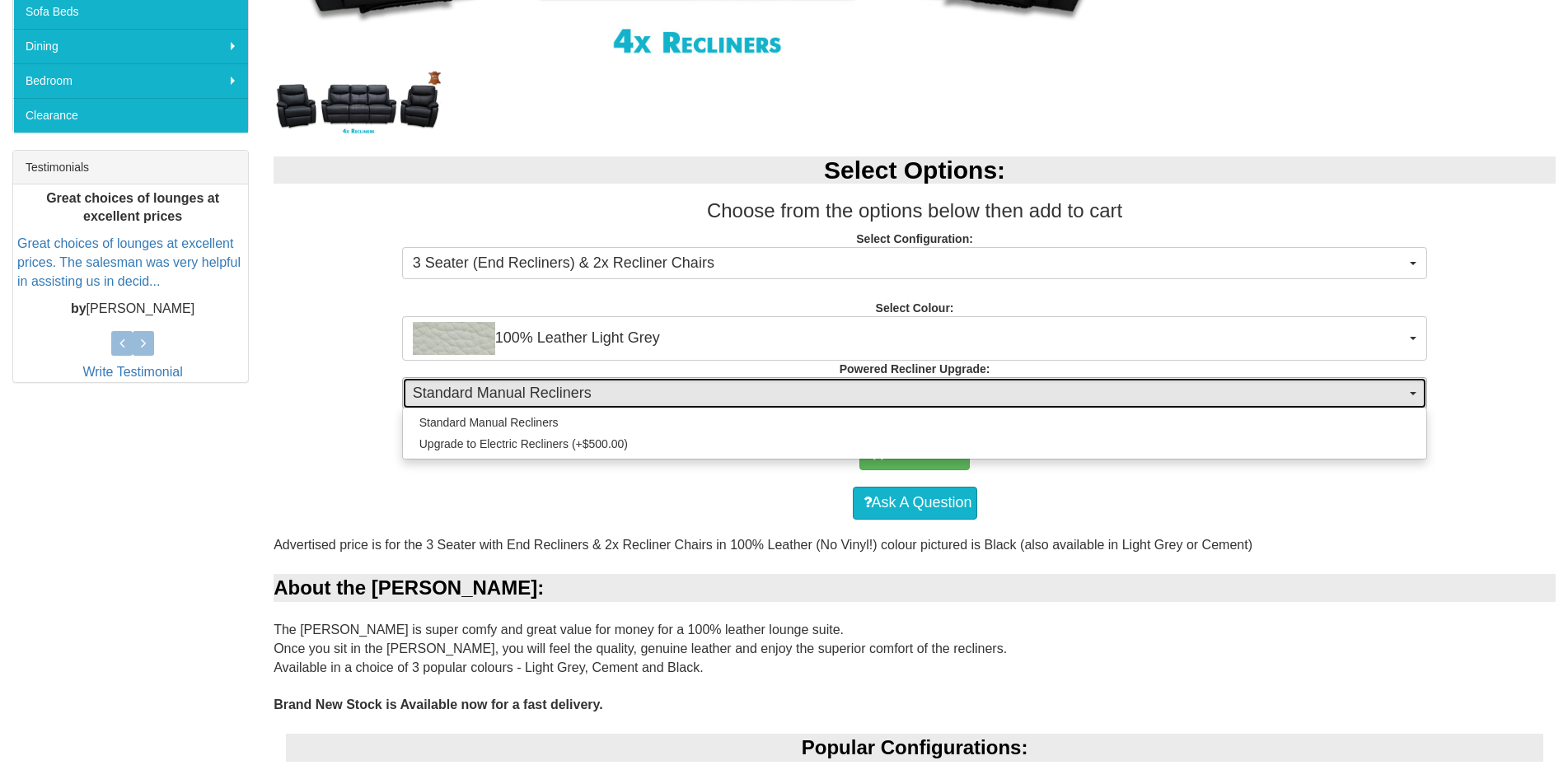
click at [699, 394] on span "Standard Manual Recliners" at bounding box center [910, 393] width 994 height 21
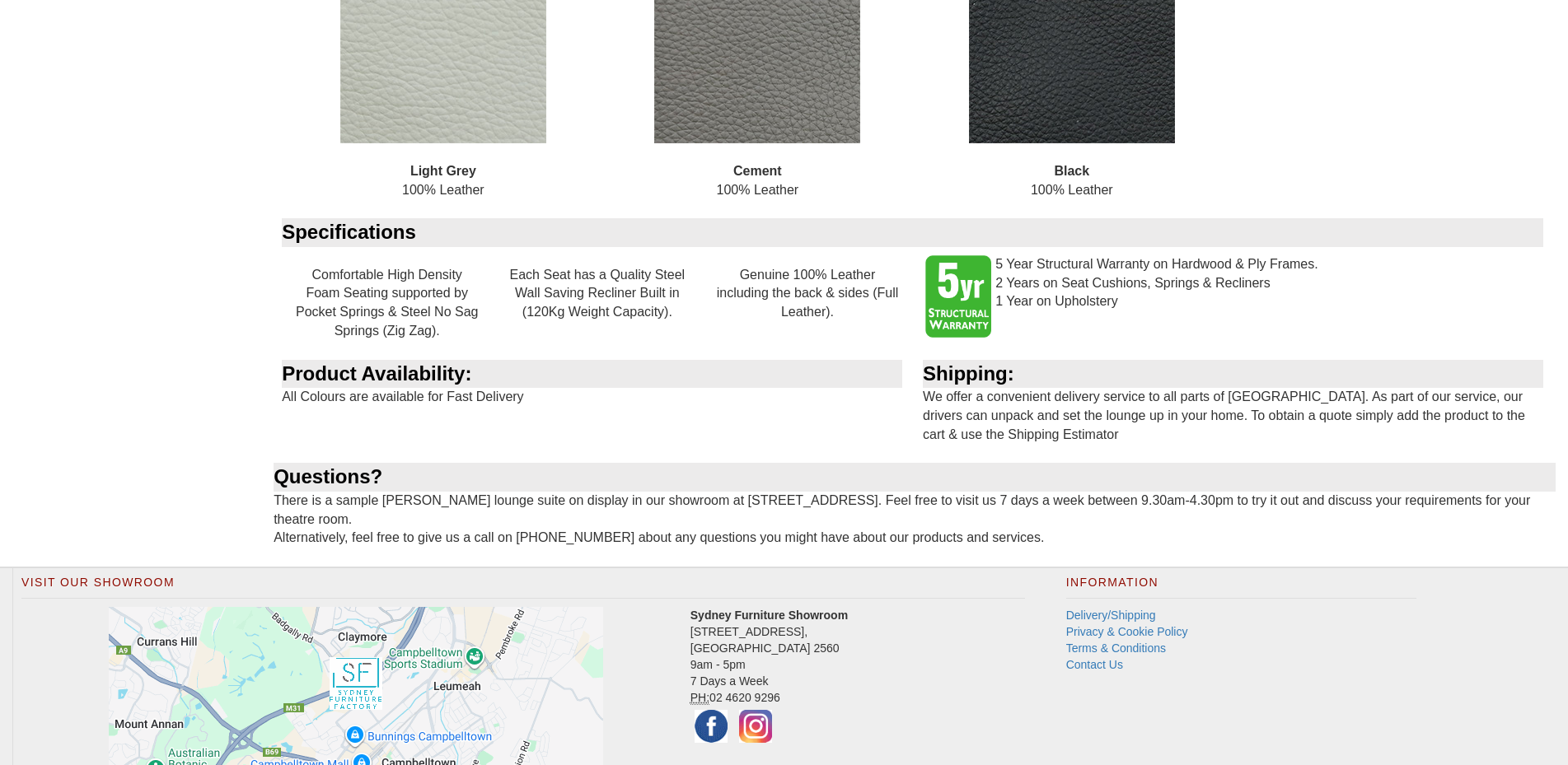
scroll to position [1778, 0]
